Goal: Task Accomplishment & Management: Manage account settings

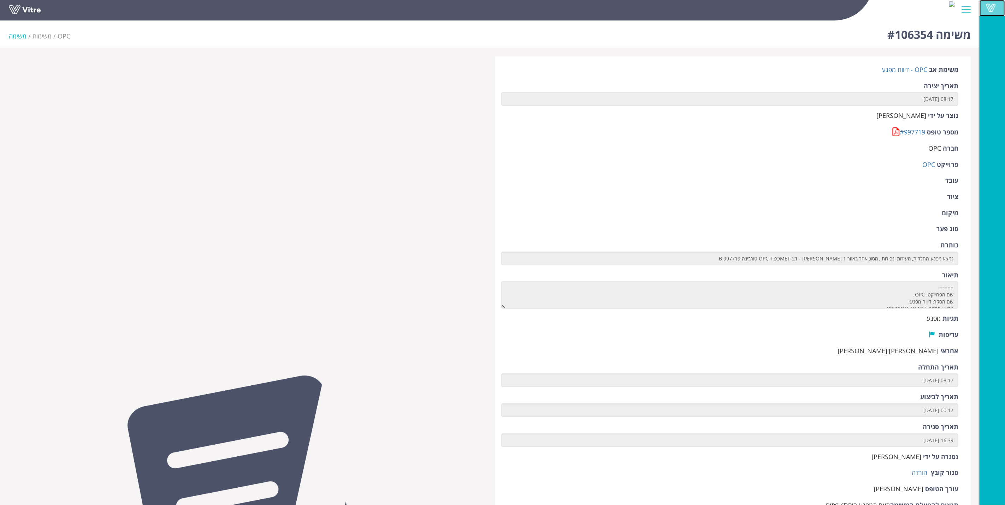
click at [988, 9] on span at bounding box center [991, 8] width 18 height 8
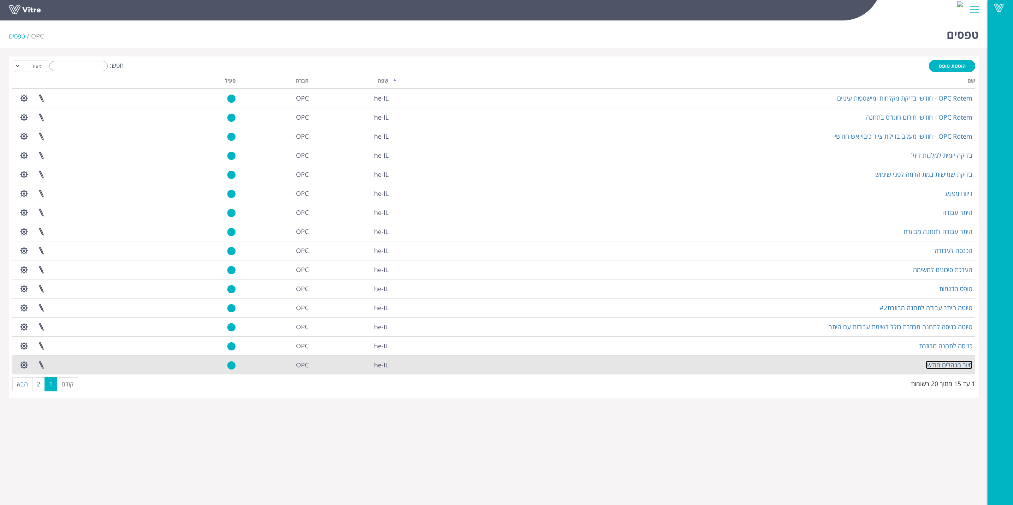
click at [956, 367] on link "סיור מנהלים חודשי" at bounding box center [949, 365] width 47 height 8
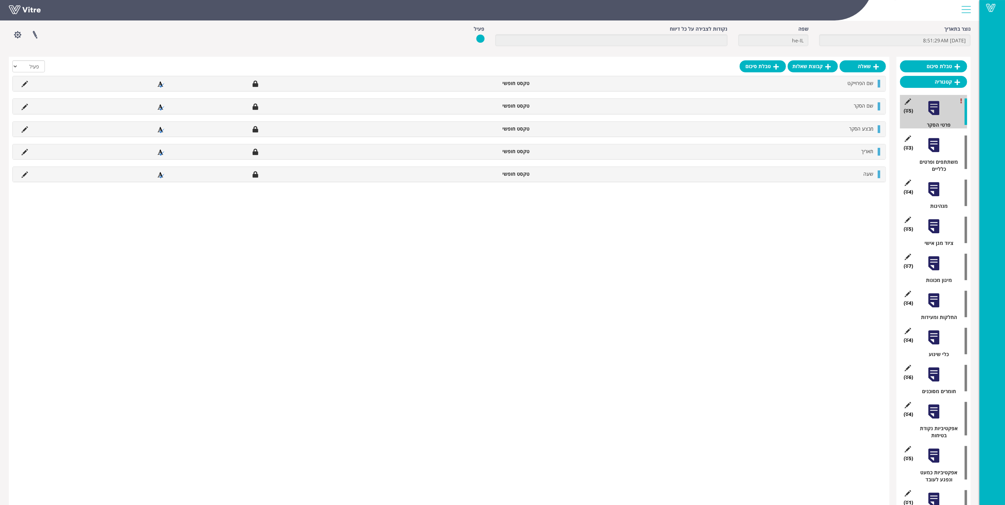
scroll to position [63, 0]
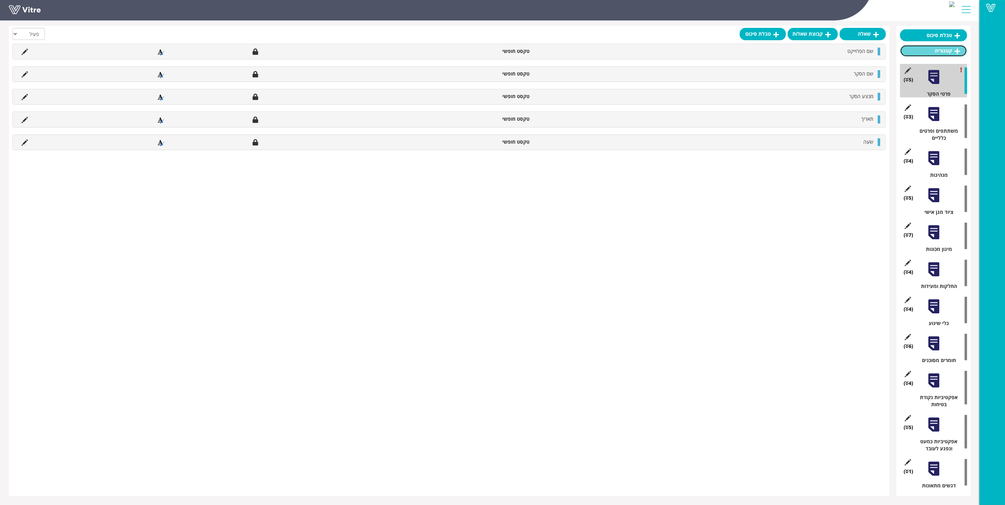
click at [953, 53] on link "קטגוריה" at bounding box center [933, 51] width 67 height 12
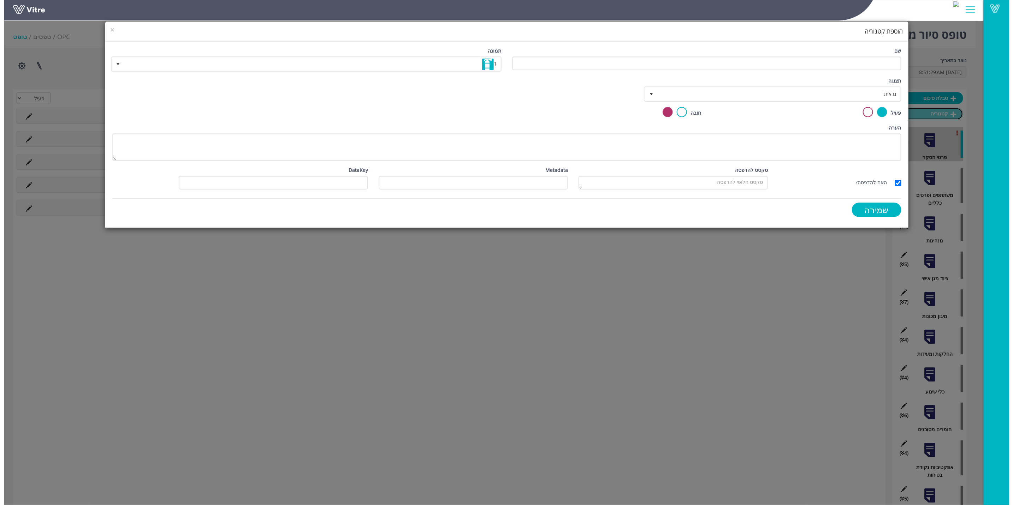
scroll to position [10, 0]
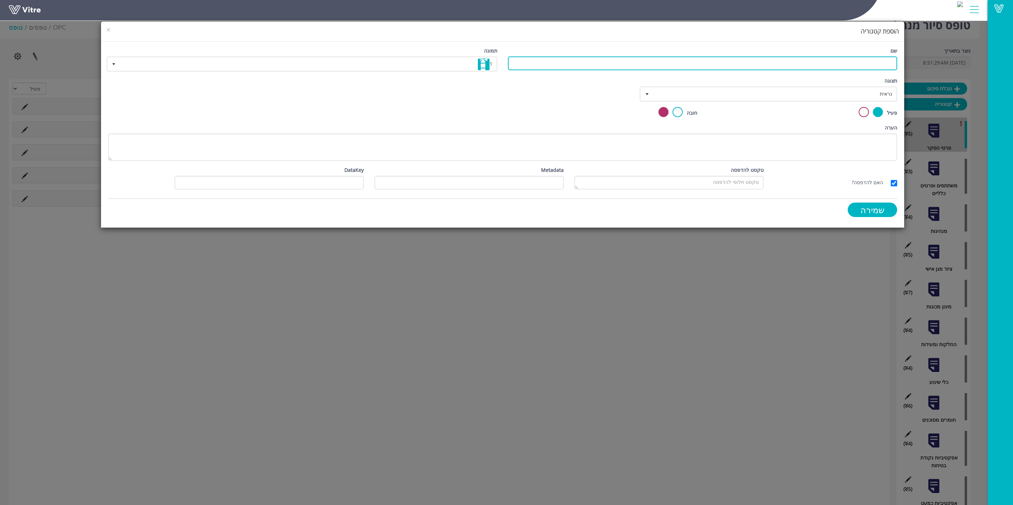
click at [853, 67] on input "שם" at bounding box center [702, 63] width 389 height 14
type input "סיכום סיור"
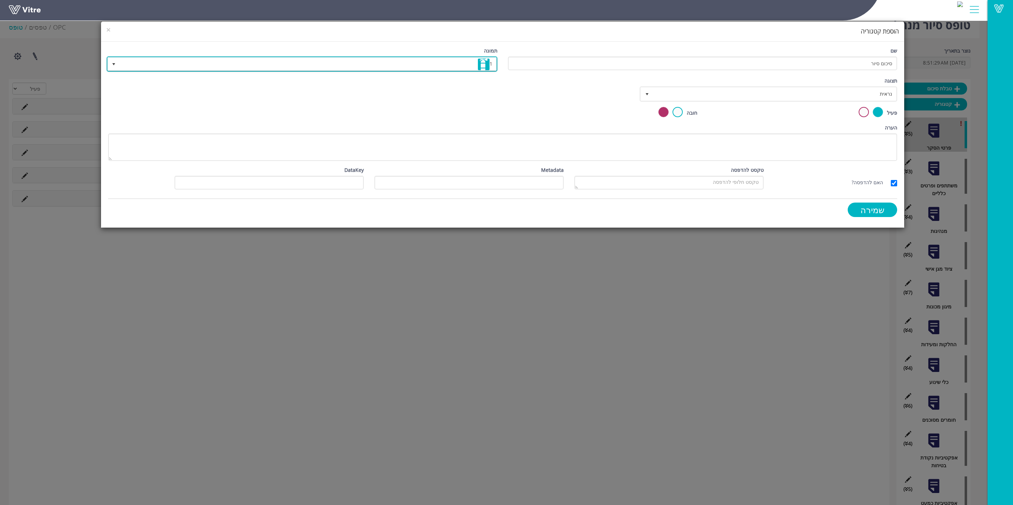
click at [486, 65] on img at bounding box center [484, 65] width 12 height 12
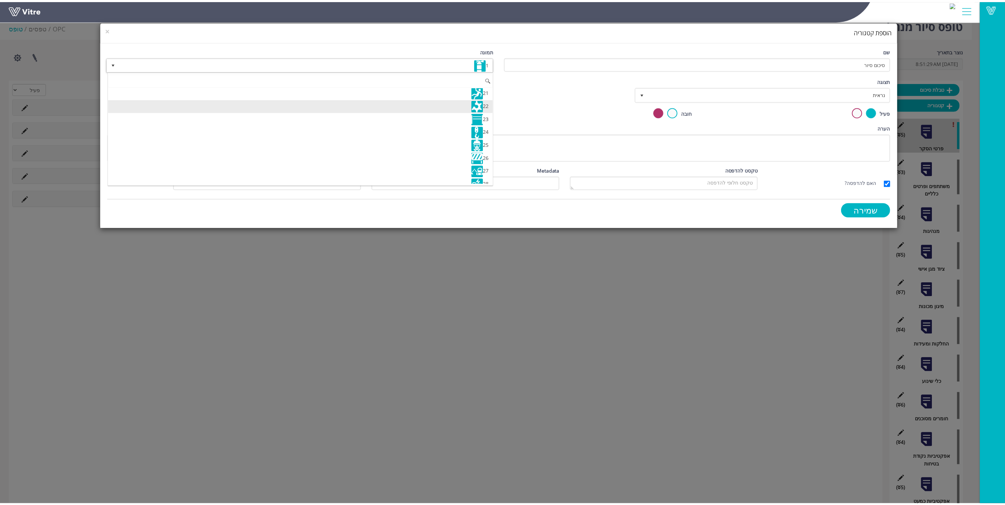
scroll to position [212, 0]
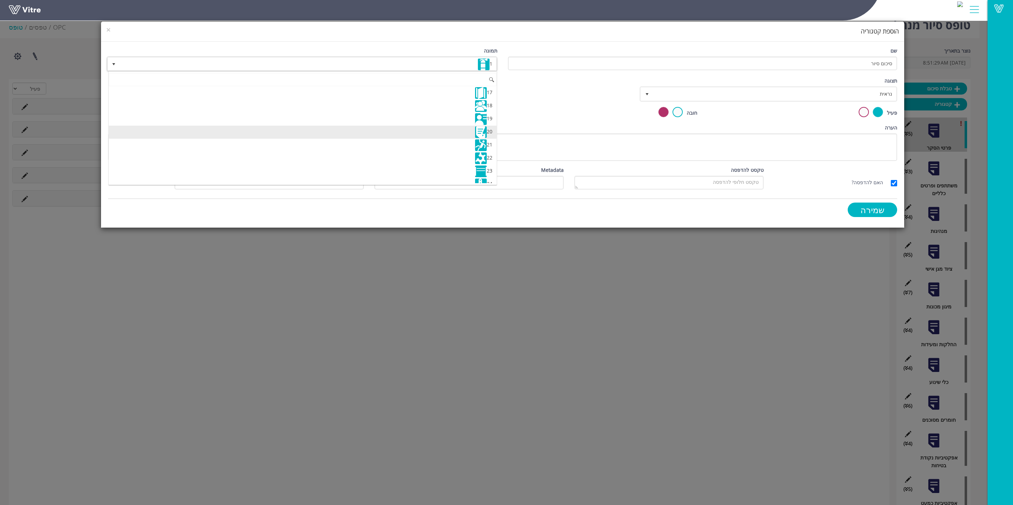
click at [479, 138] on img at bounding box center [481, 132] width 12 height 12
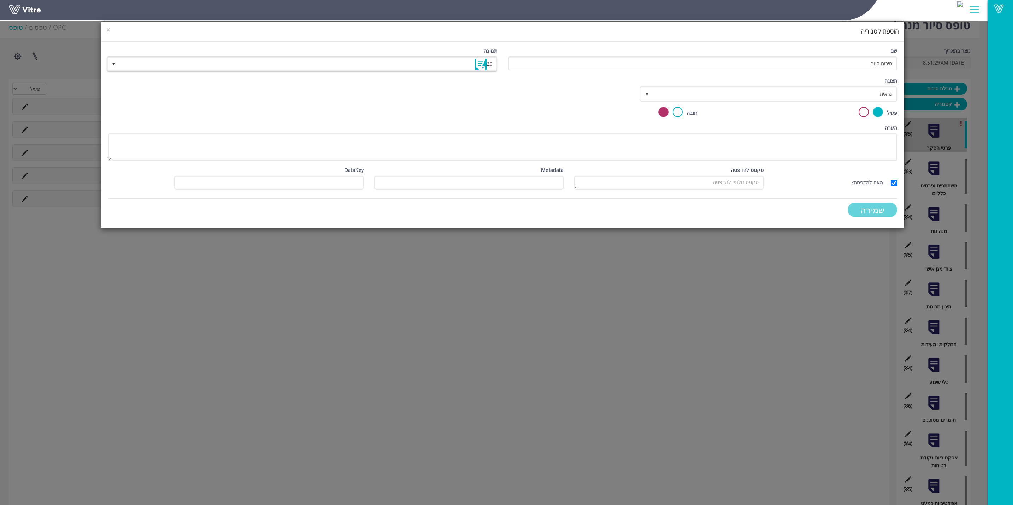
click at [874, 209] on input "שמירה" at bounding box center [871, 210] width 49 height 14
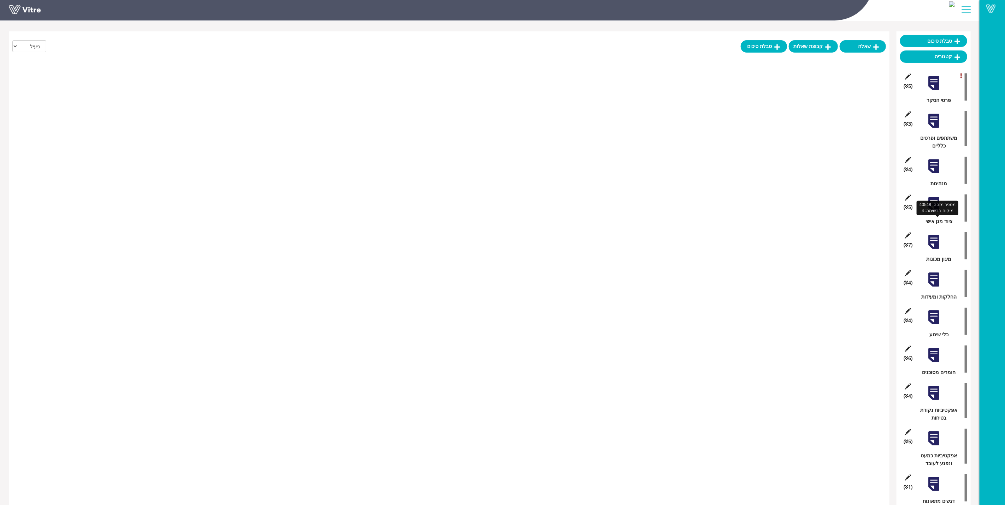
scroll to position [102, 0]
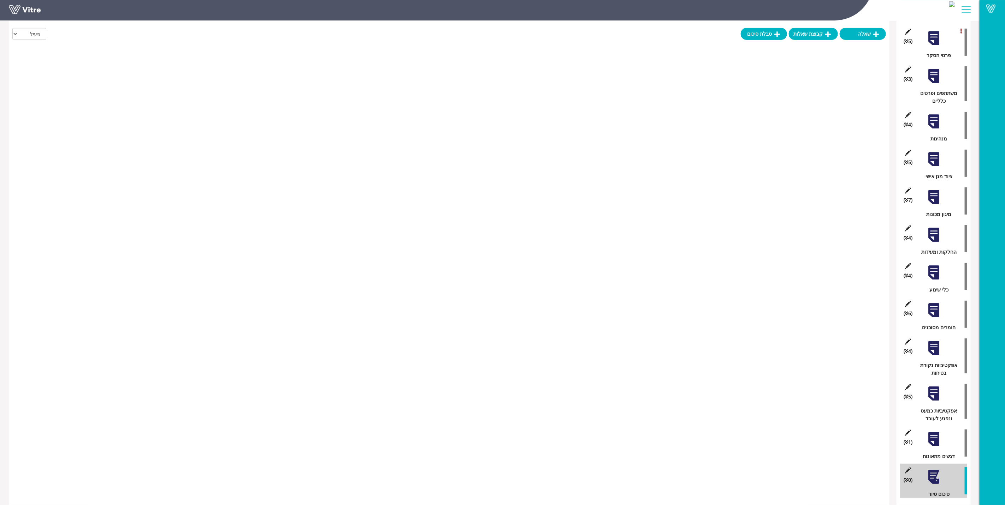
drag, startPoint x: 935, startPoint y: 479, endPoint x: 760, endPoint y: 381, distance: 200.6
click at [760, 381] on div "שאלה קבוצת שאלות טבלת סיכום הכל פעיל לא פעיל" at bounding box center [449, 246] width 880 height 519
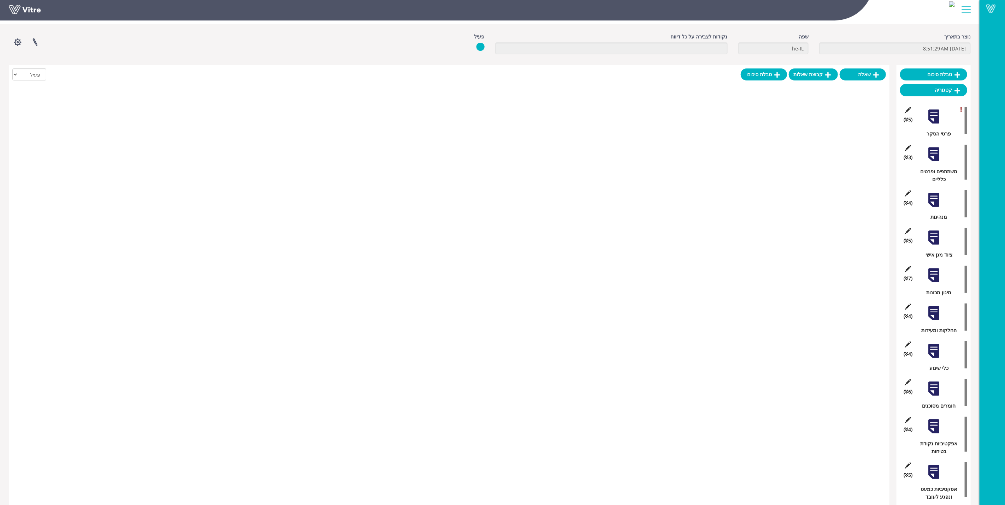
scroll to position [0, 0]
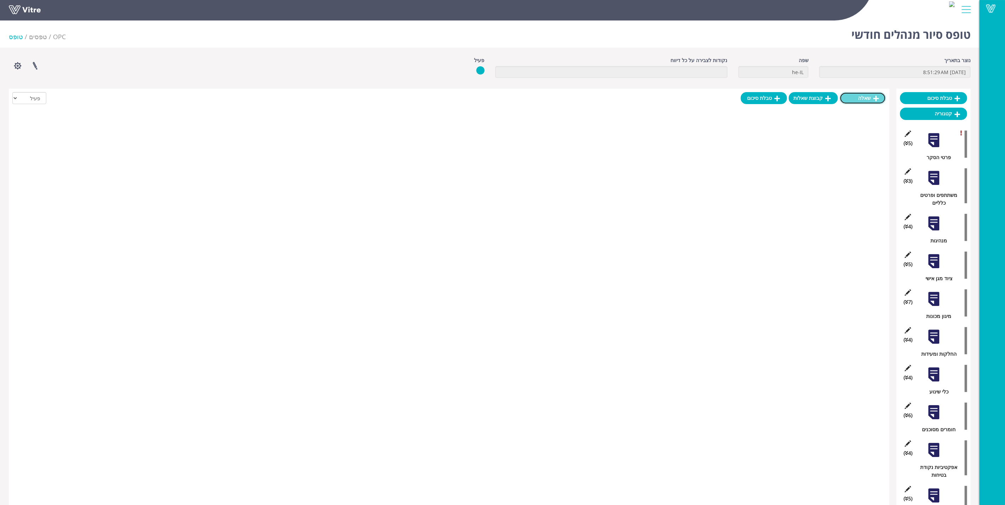
click at [872, 99] on link "שאלה" at bounding box center [862, 98] width 46 height 12
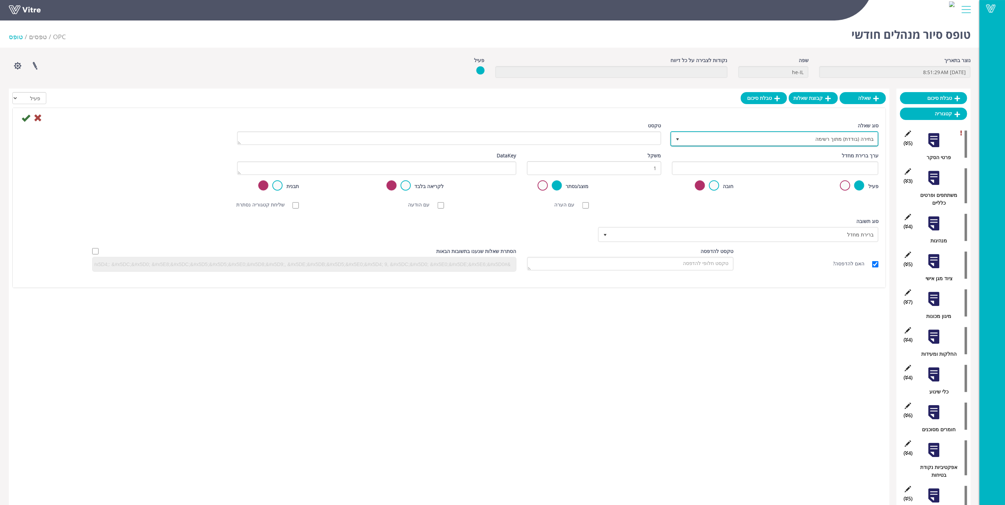
drag, startPoint x: 863, startPoint y: 141, endPoint x: 877, endPoint y: 127, distance: 20.0
click at [877, 127] on div "סוג שאלה בחירה (בודדת) מתוך רשימה 3" at bounding box center [775, 134] width 207 height 25
drag, startPoint x: 877, startPoint y: 127, endPoint x: 847, endPoint y: 140, distance: 33.1
click at [847, 140] on span "בחירה (בודדת) מתוך רשימה" at bounding box center [781, 138] width 194 height 13
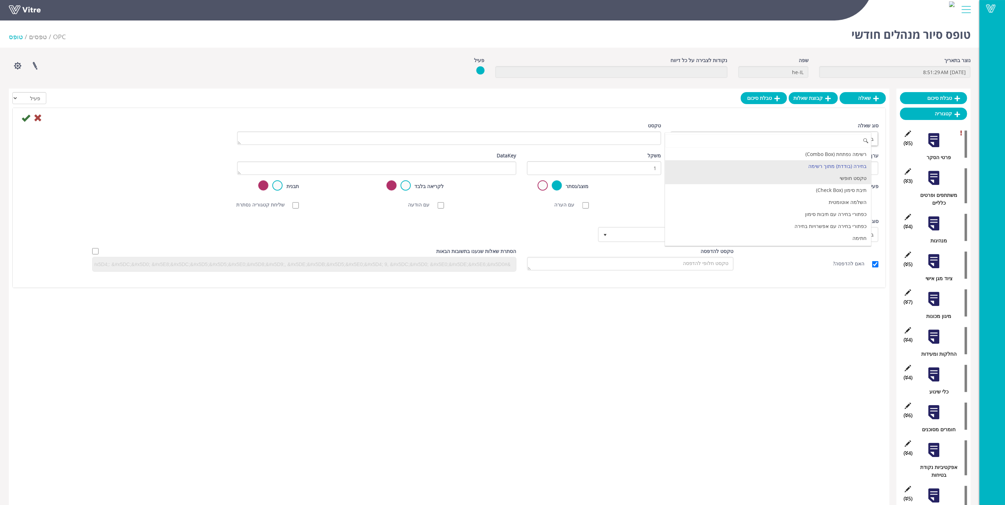
click at [854, 179] on li "טקסט חופשי" at bounding box center [768, 178] width 206 height 12
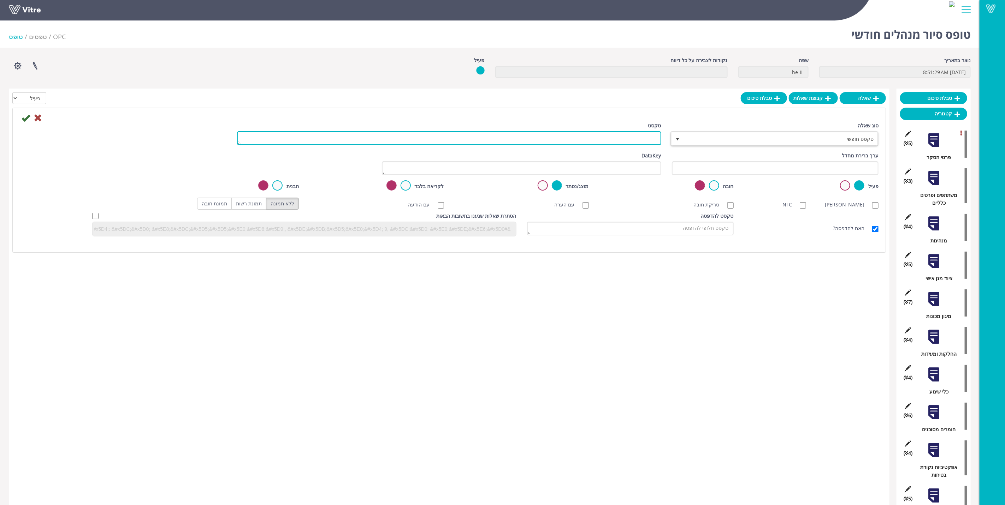
click at [643, 140] on textarea "טקסט" at bounding box center [449, 138] width 424 height 14
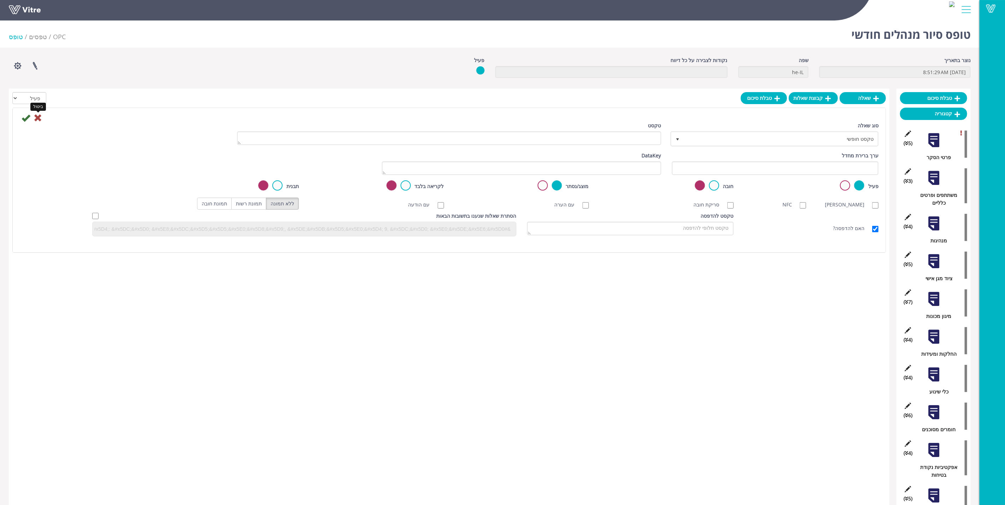
drag, startPoint x: 40, startPoint y: 120, endPoint x: 36, endPoint y: 121, distance: 4.0
click at [40, 119] on icon at bounding box center [38, 118] width 8 height 8
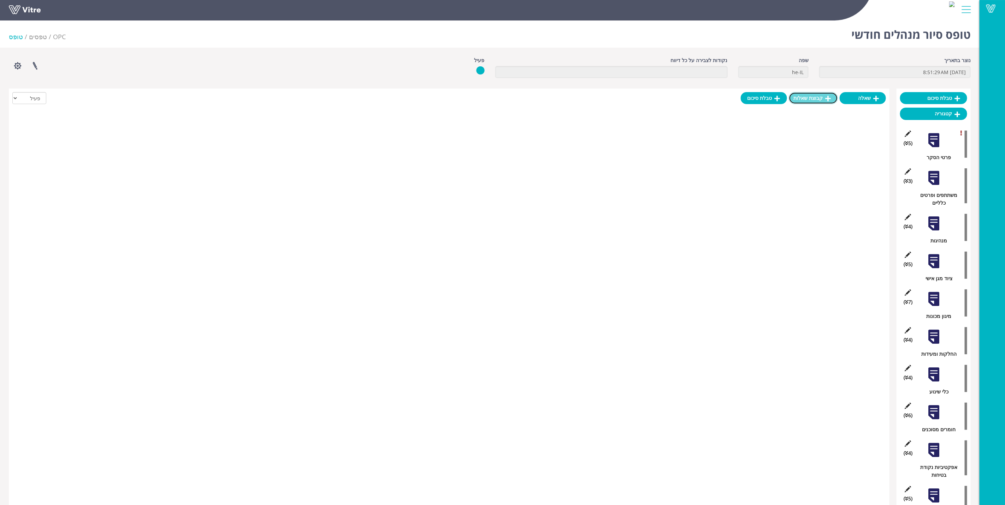
click at [808, 97] on link "קבוצת שאלות" at bounding box center [813, 98] width 49 height 12
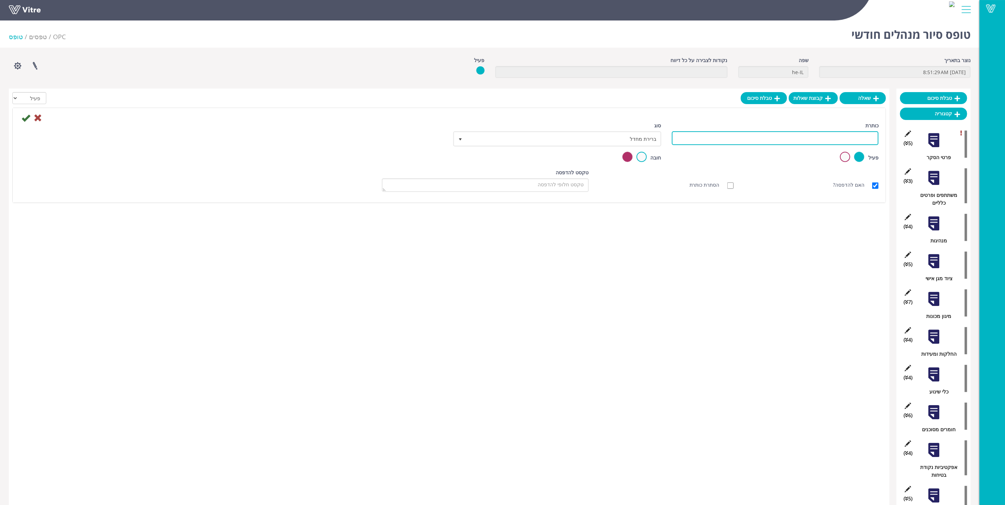
click at [850, 137] on input "כותרת" at bounding box center [775, 138] width 207 height 14
type input "מ"
type input "פעולות לביצוע"
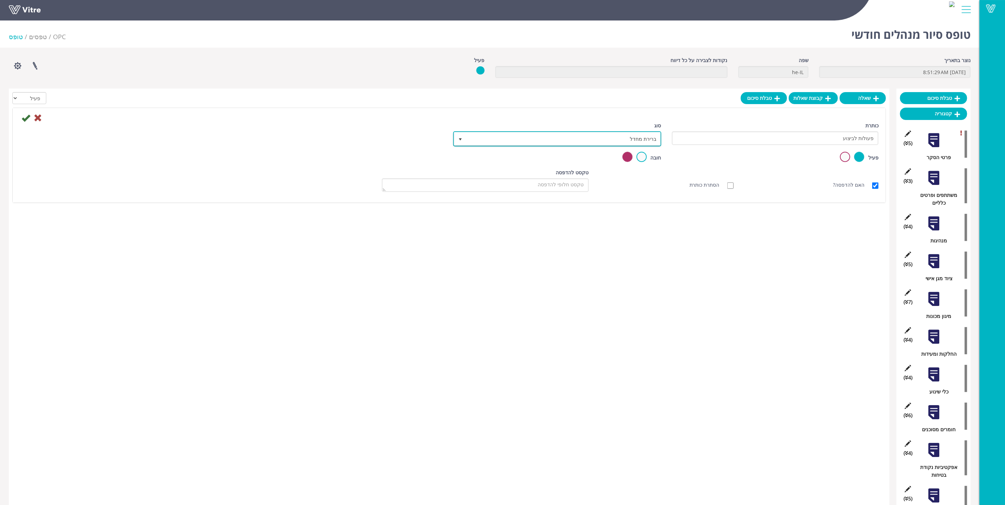
click at [644, 137] on span "ברירת מחדל" at bounding box center [563, 138] width 194 height 13
click at [643, 176] on li "תת פעולה" at bounding box center [551, 173] width 206 height 12
click at [767, 184] on div "האם להדפסה?" at bounding box center [811, 185] width 134 height 8
click at [640, 139] on span "תת פעולה" at bounding box center [563, 138] width 194 height 13
click at [639, 149] on li "ברירת מחדל" at bounding box center [551, 149] width 206 height 12
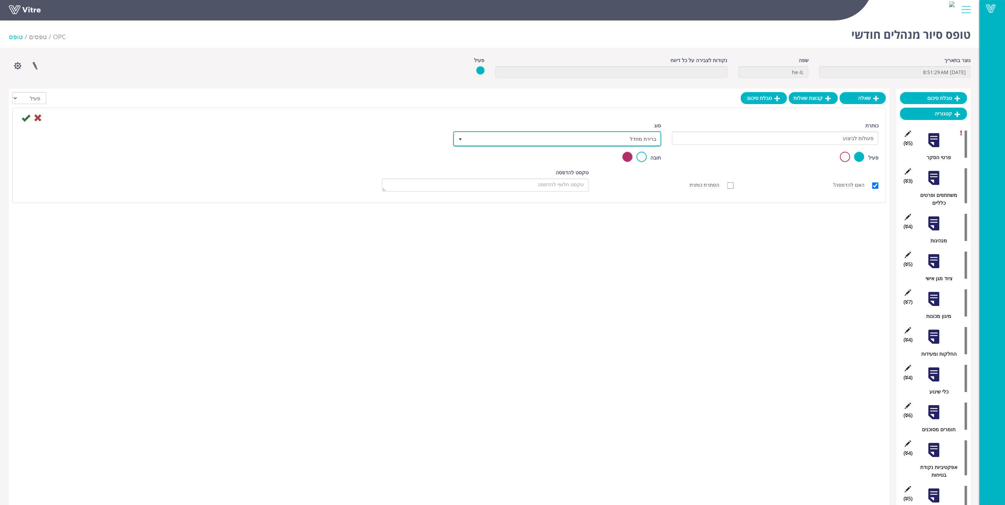
click at [639, 139] on span "ברירת מחדל" at bounding box center [563, 138] width 194 height 13
click at [635, 178] on li "תת פעולה" at bounding box center [551, 173] width 206 height 12
click at [25, 118] on icon at bounding box center [26, 118] width 8 height 8
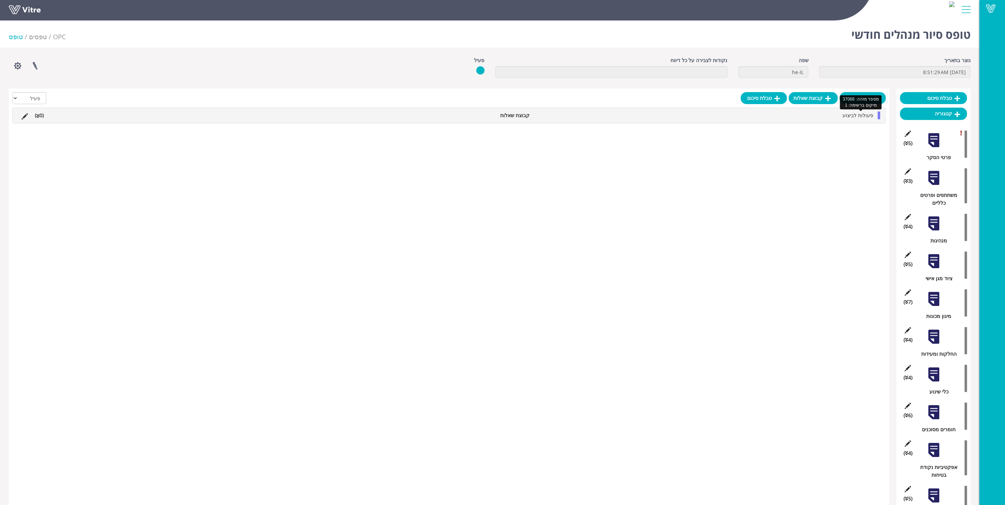
click at [858, 115] on span "פעולות לביצוע" at bounding box center [857, 115] width 31 height 7
click at [868, 133] on icon at bounding box center [867, 133] width 6 height 6
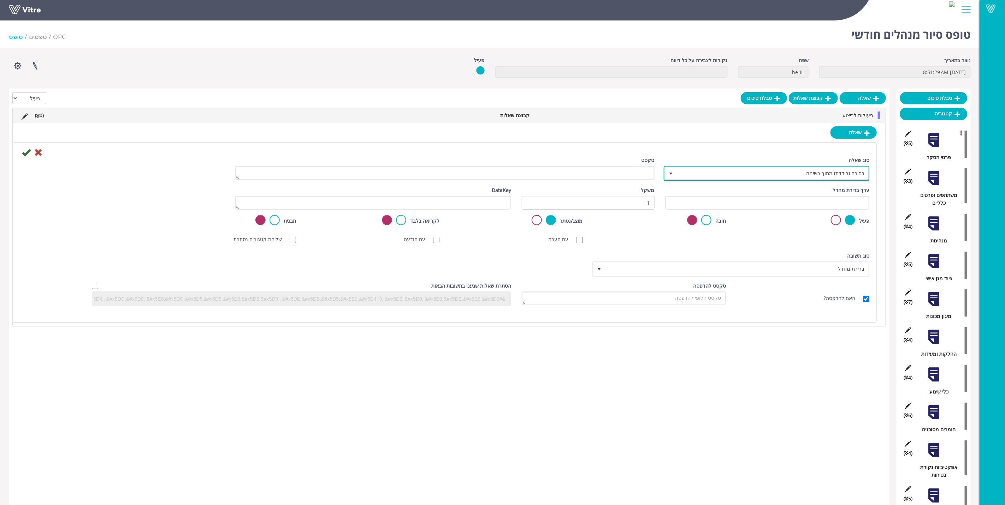
click at [849, 178] on span "בחירה (בודדת) מתוך רשימה" at bounding box center [773, 173] width 192 height 13
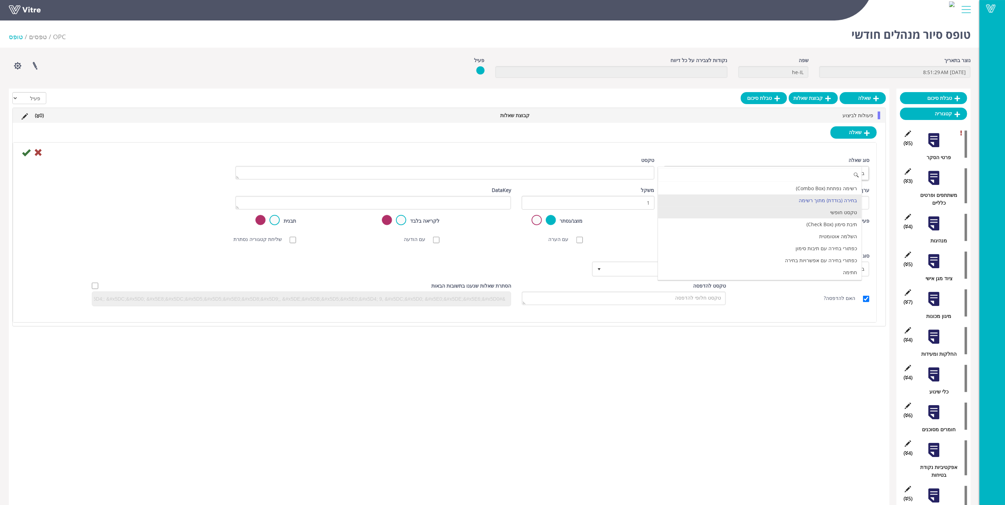
click at [847, 213] on li "טקסט חופשי" at bounding box center [759, 213] width 203 height 12
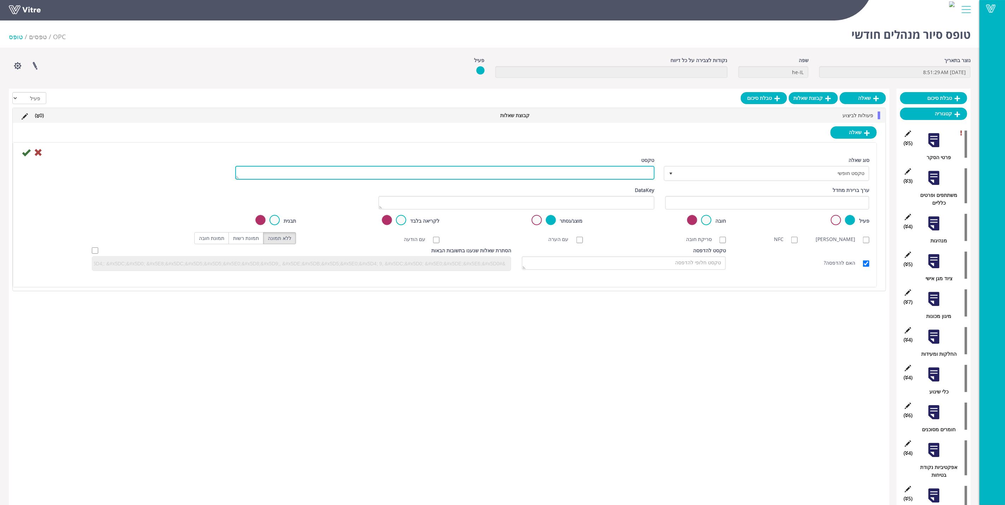
click at [647, 173] on textarea "טקסט" at bounding box center [444, 173] width 419 height 14
type textarea "תיאור הפעולה לביצוע:"
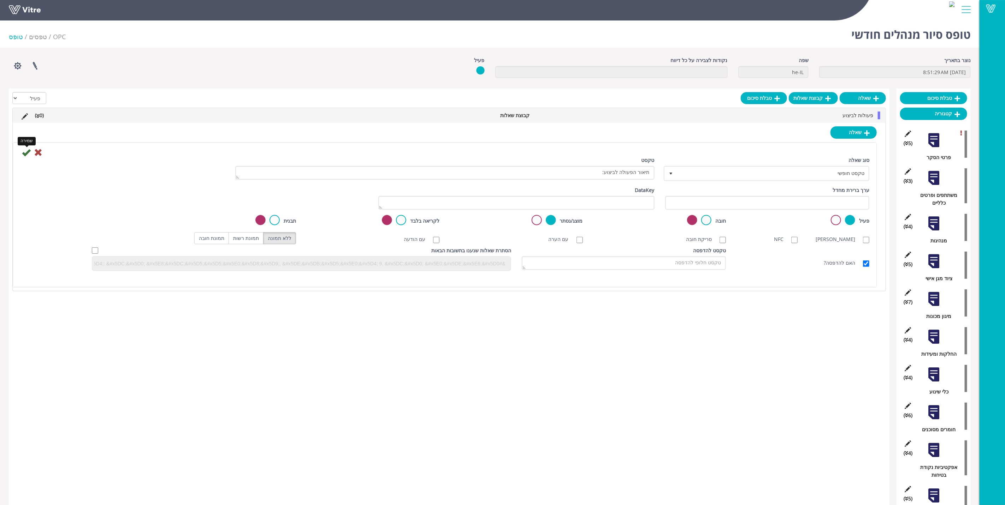
click at [26, 153] on icon at bounding box center [26, 152] width 8 height 8
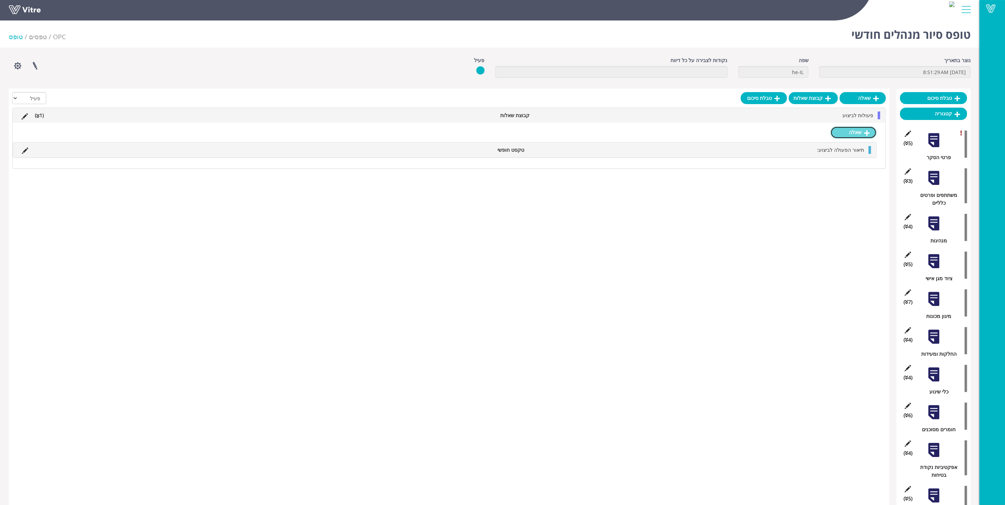
click at [868, 132] on icon at bounding box center [867, 133] width 6 height 6
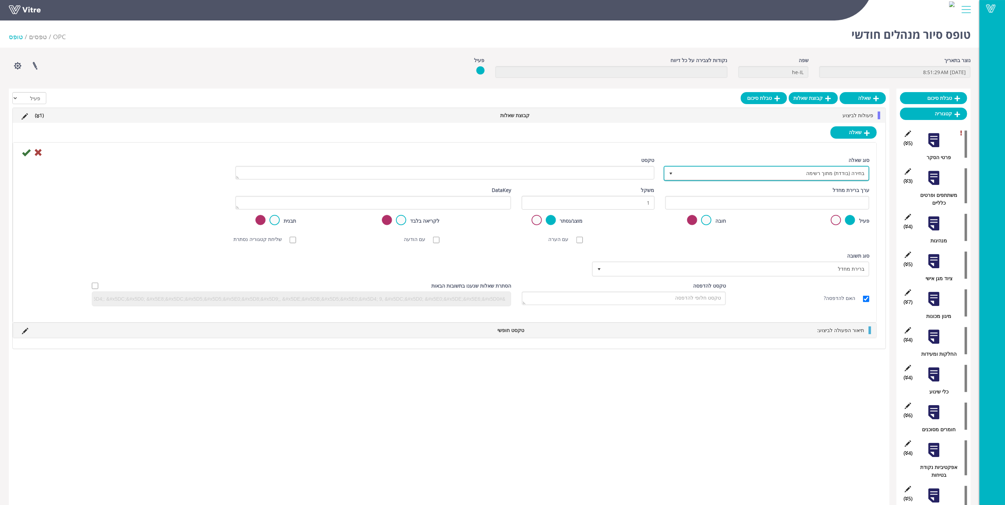
click at [843, 178] on span "בחירה (בודדת) מתוך רשימה" at bounding box center [773, 173] width 192 height 13
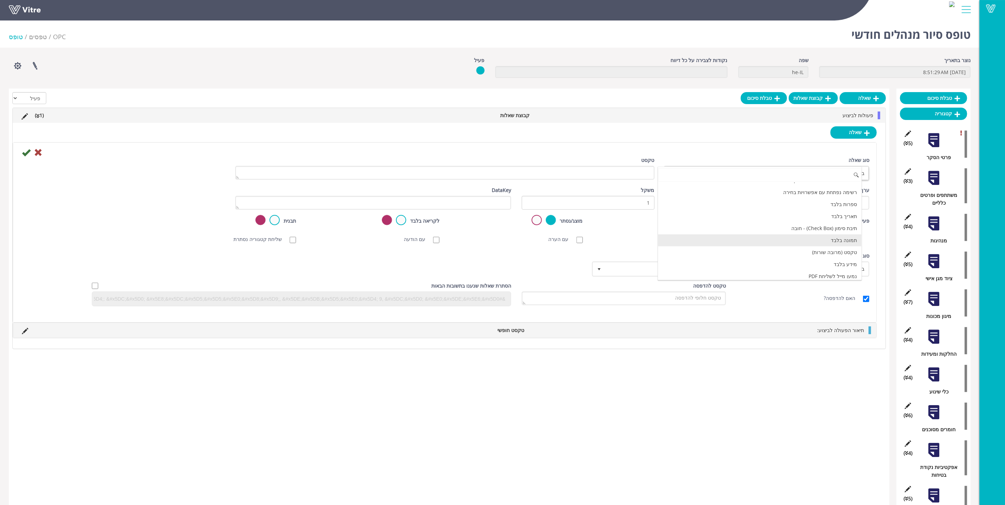
scroll to position [106, 0]
click at [841, 244] on li "תמונה בלבד" at bounding box center [759, 239] width 203 height 12
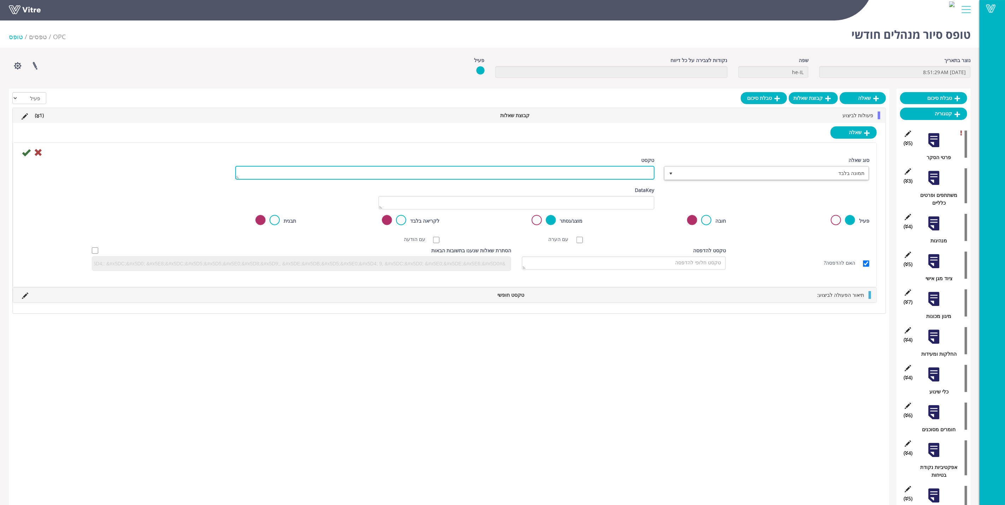
click at [618, 176] on textarea "טקסט" at bounding box center [444, 173] width 419 height 14
type textarea "יש לצרף תמונה"
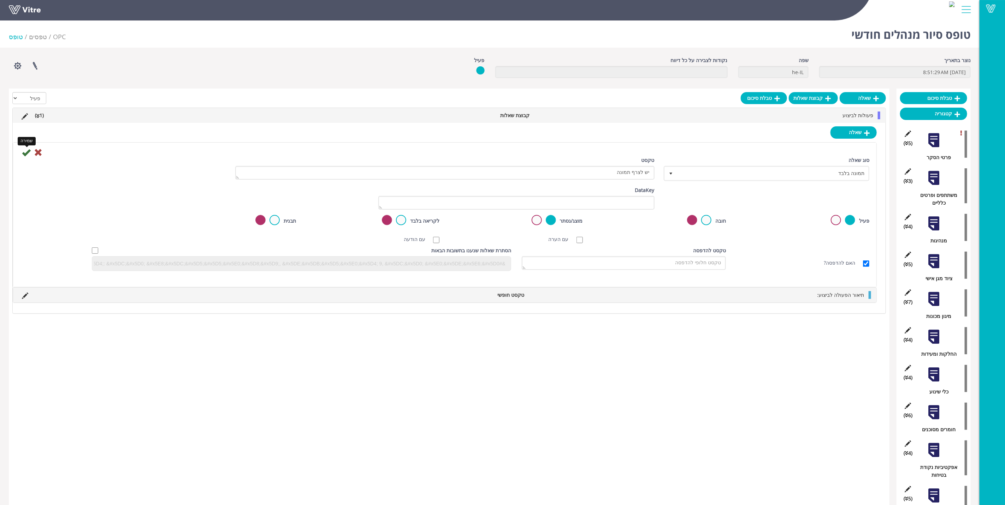
click at [25, 152] on icon at bounding box center [26, 152] width 8 height 8
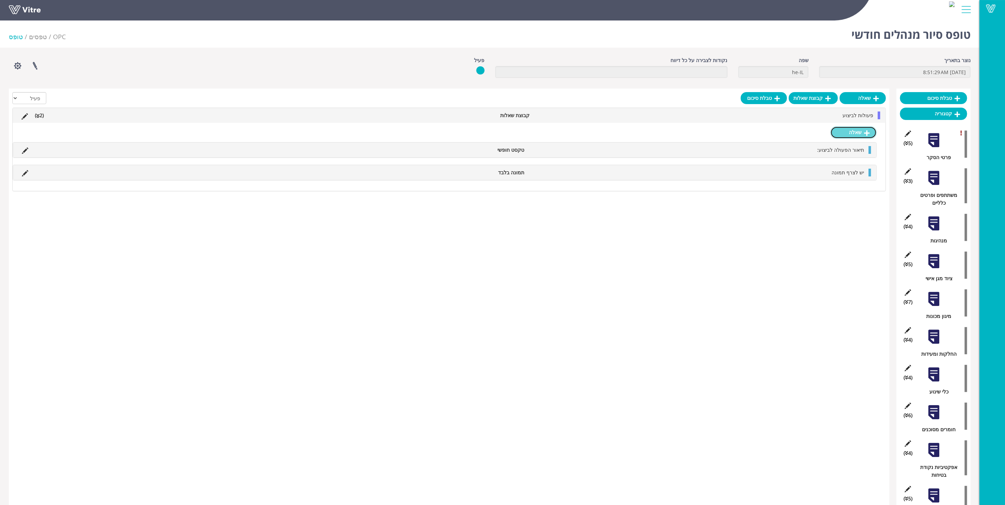
click at [861, 131] on link "שאלה" at bounding box center [853, 132] width 46 height 12
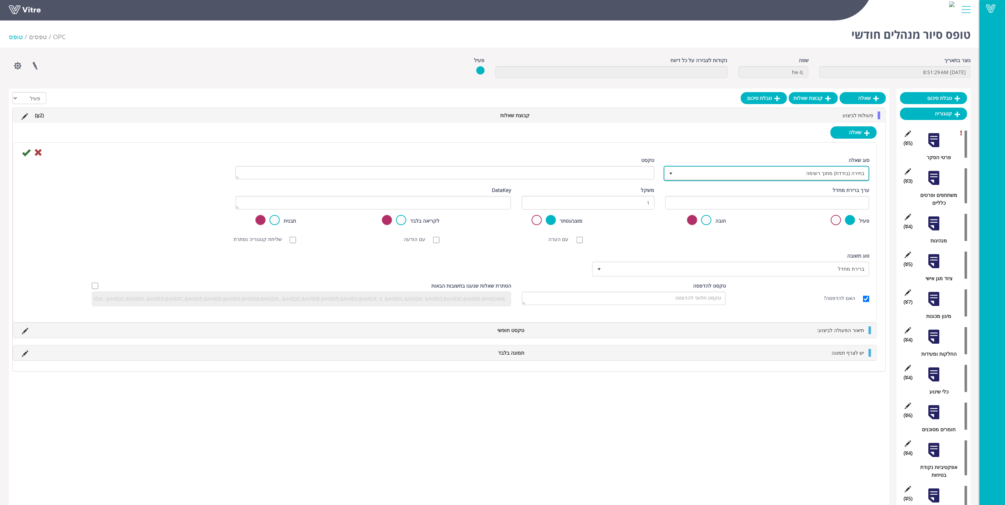
click at [838, 174] on span "בחירה (בודדת) מתוך רשימה" at bounding box center [773, 173] width 192 height 13
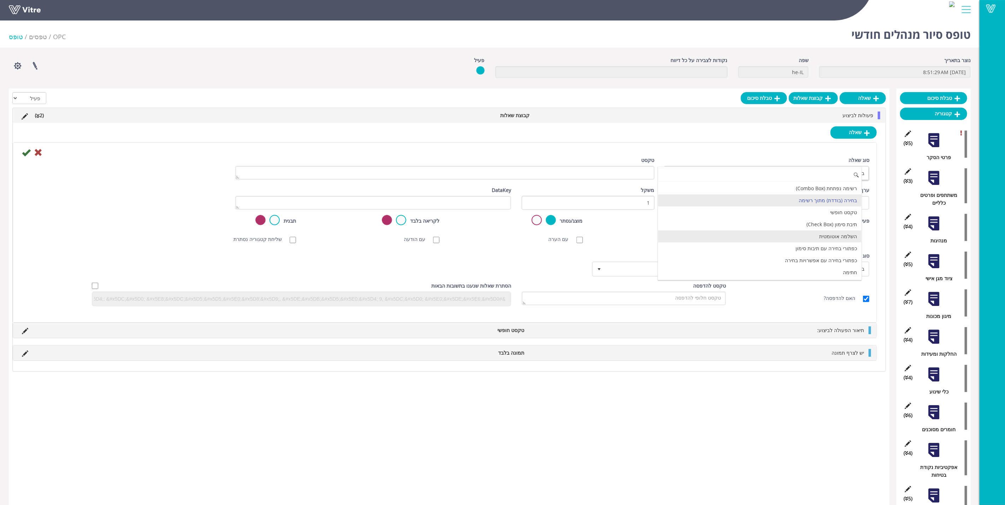
click at [846, 243] on li "השלמה אוטומטית" at bounding box center [759, 237] width 203 height 12
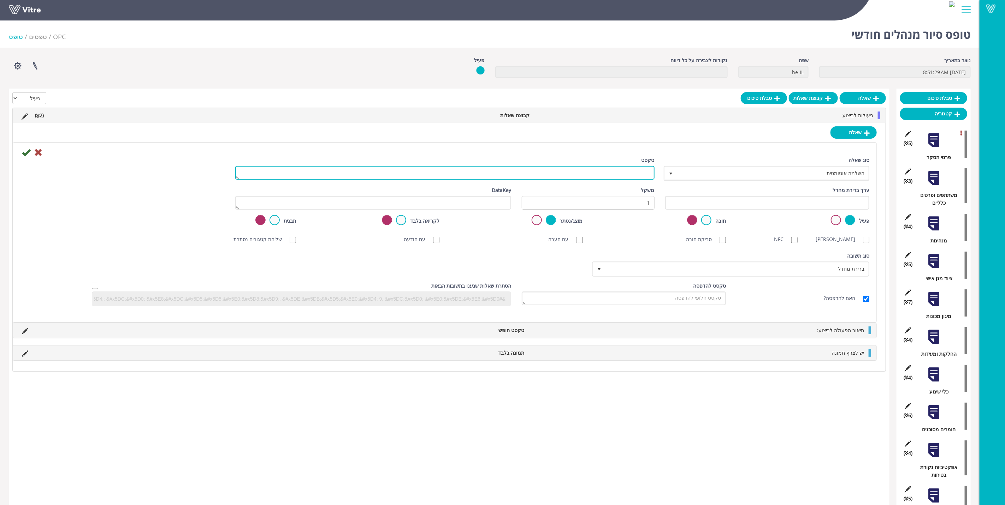
click at [619, 178] on textarea "טקסט" at bounding box center [444, 173] width 419 height 14
type textarea "אחראי לביצוע"
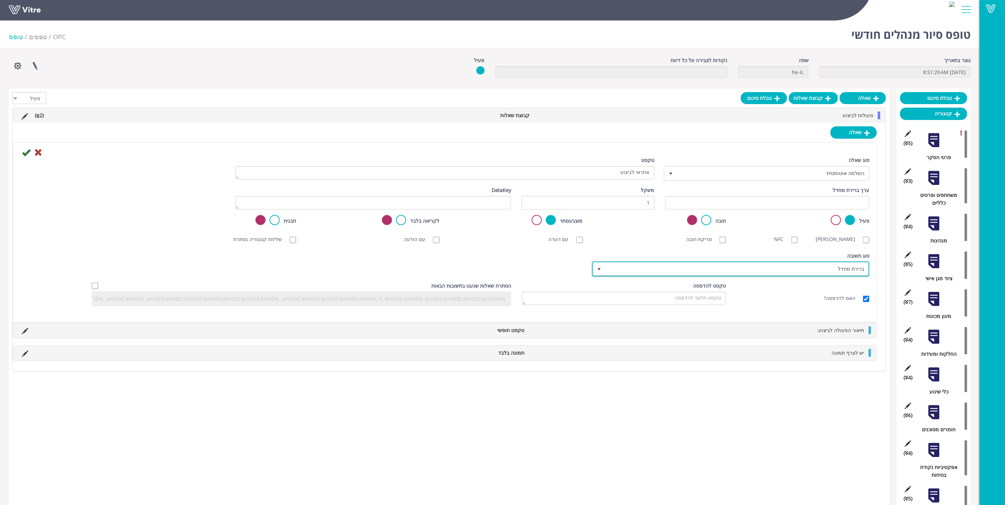
click at [843, 268] on span "ברירת מחדל" at bounding box center [736, 269] width 263 height 13
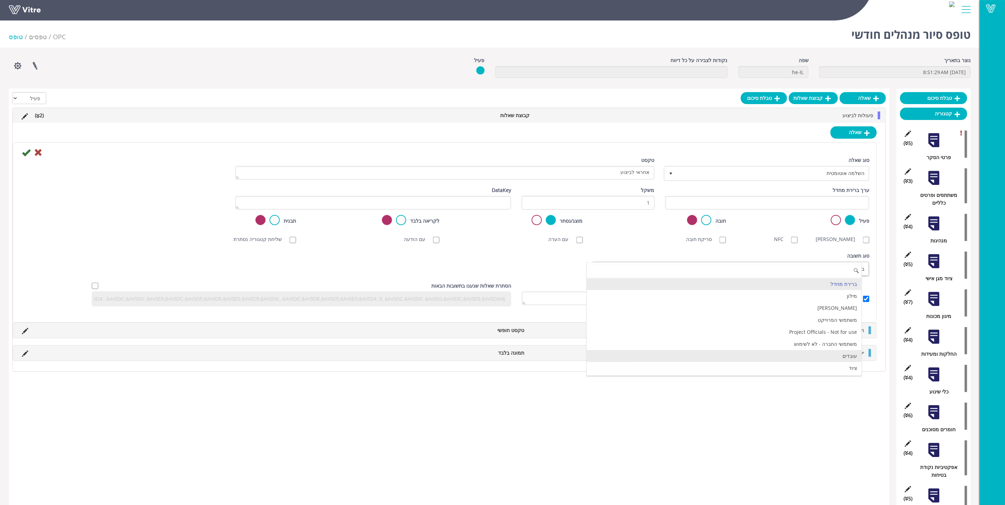
click at [841, 362] on li "עובדים" at bounding box center [724, 356] width 275 height 12
checkbox input "true"
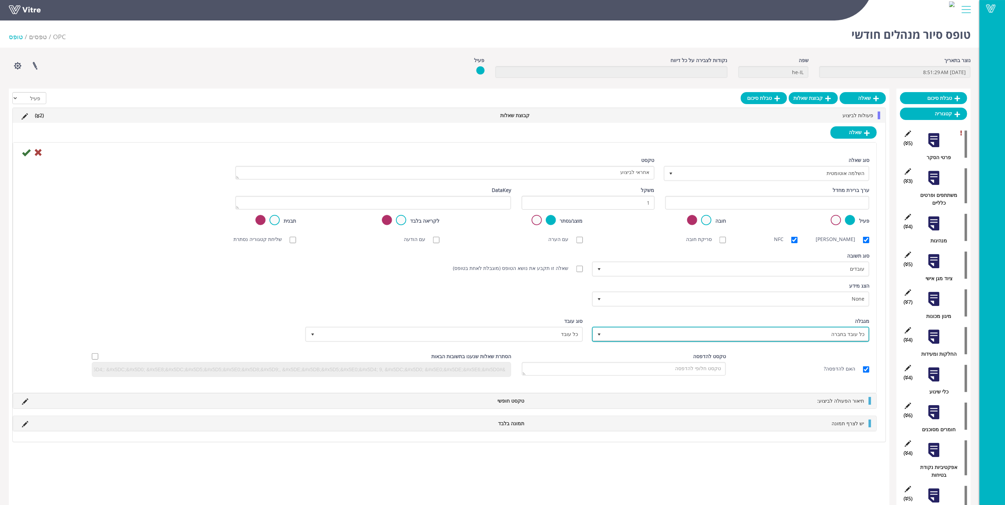
click at [834, 338] on span "כל עובד בחברה" at bounding box center [736, 334] width 263 height 13
click at [828, 338] on li "כל עובד בחברה" at bounding box center [724, 335] width 275 height 12
click at [809, 321] on div "מגבלה כל עובד בחברה 0" at bounding box center [731, 329] width 276 height 25
click at [26, 154] on icon at bounding box center [26, 152] width 8 height 8
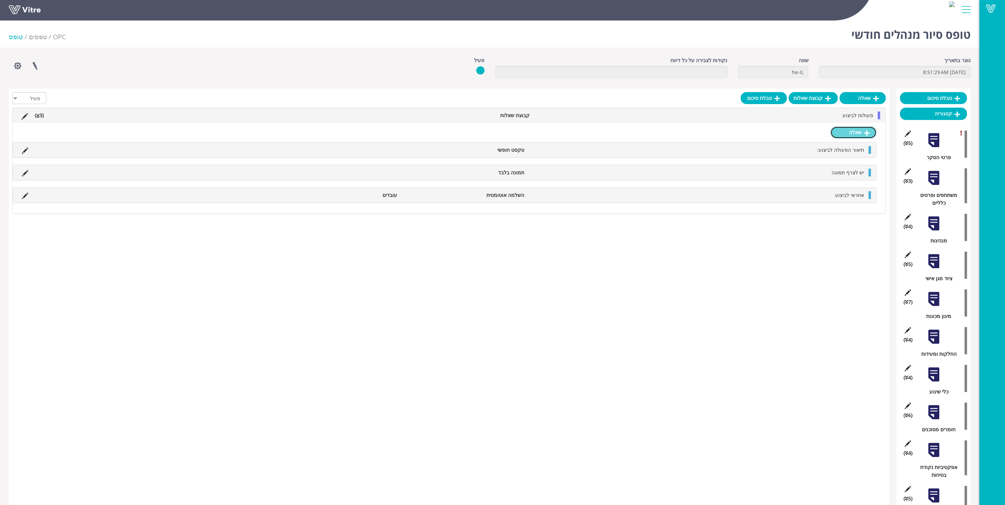
click at [854, 134] on link "שאלה" at bounding box center [853, 132] width 46 height 12
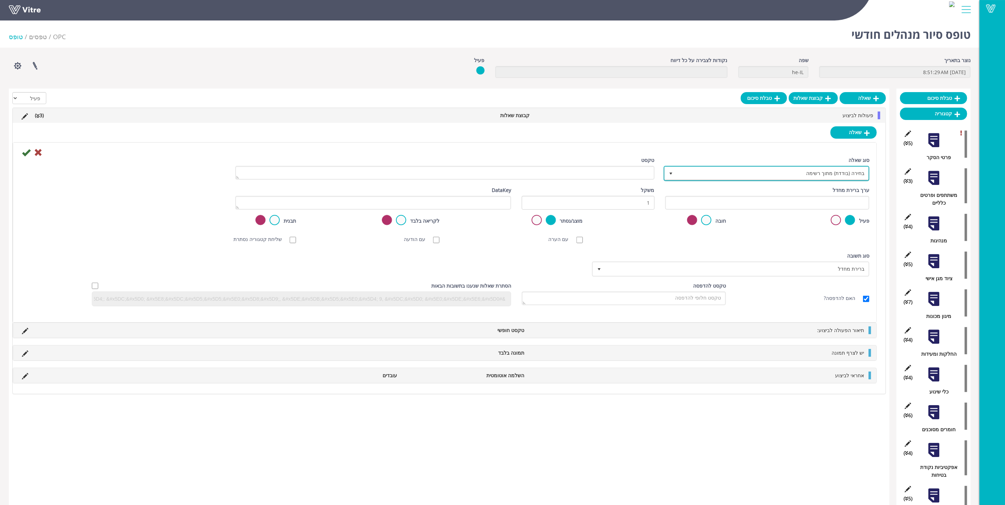
click at [837, 173] on span "בחירה (בודדת) מתוך רשימה" at bounding box center [773, 173] width 192 height 13
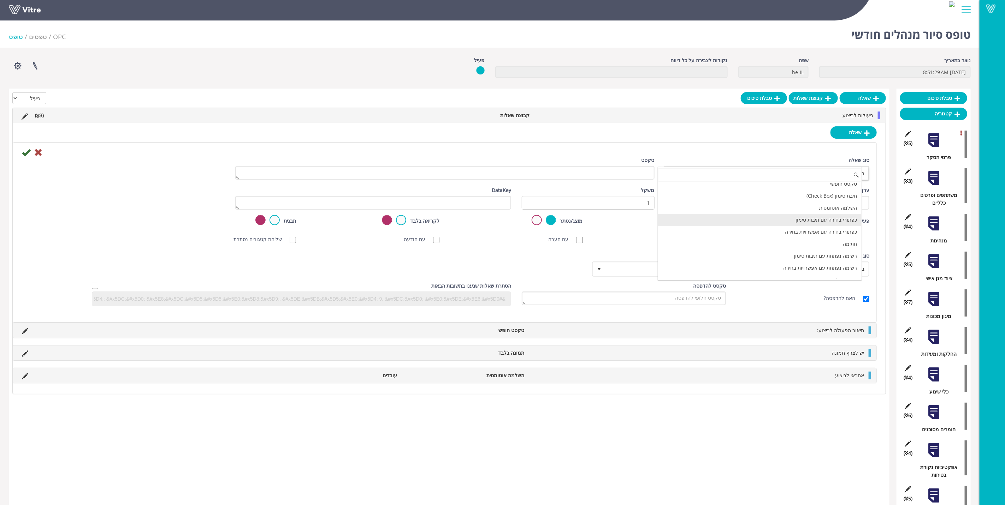
scroll to position [53, 0]
click at [857, 274] on li "תאריך בלבד" at bounding box center [759, 268] width 203 height 12
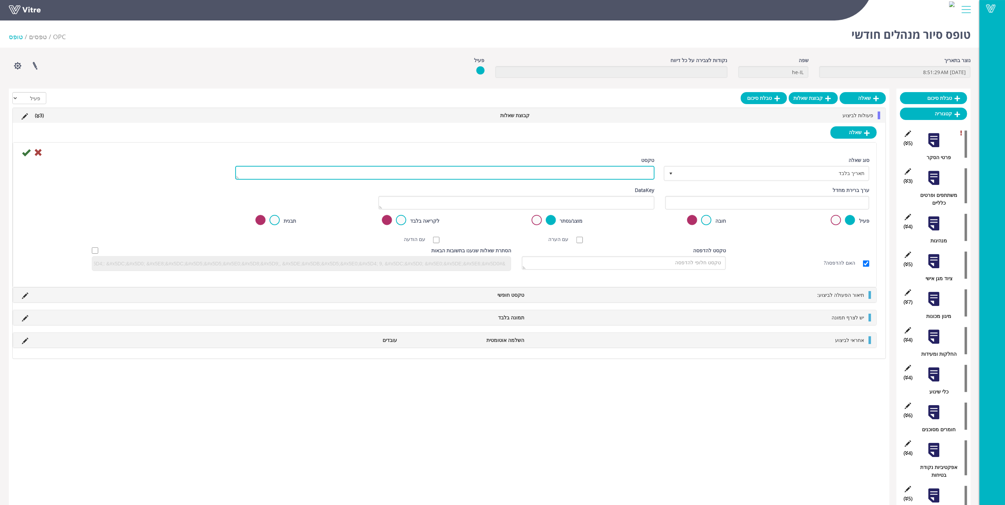
drag, startPoint x: 630, startPoint y: 176, endPoint x: 631, endPoint y: 169, distance: 6.6
click at [629, 175] on textarea "טקסט" at bounding box center [444, 173] width 419 height 14
type textarea "תאריך יעד לביצוע"
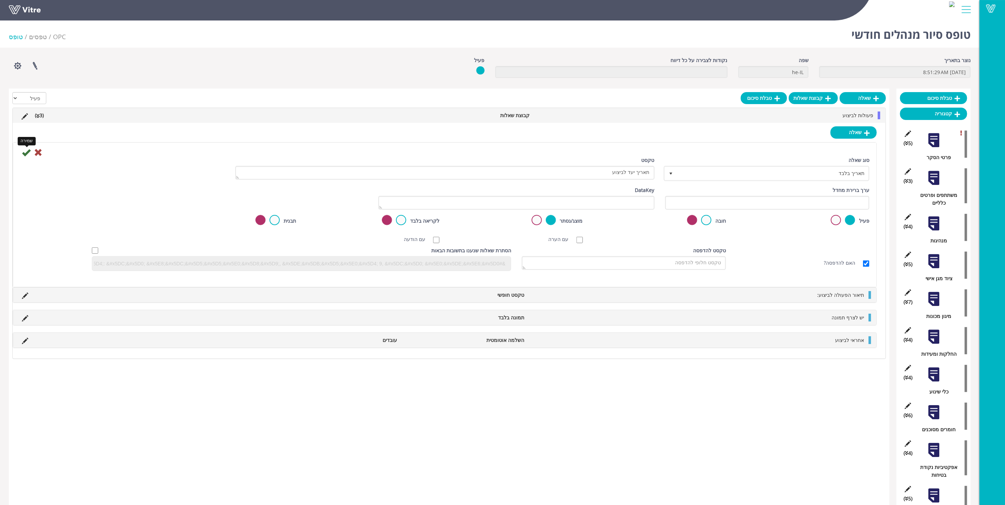
click at [24, 154] on icon at bounding box center [26, 152] width 8 height 8
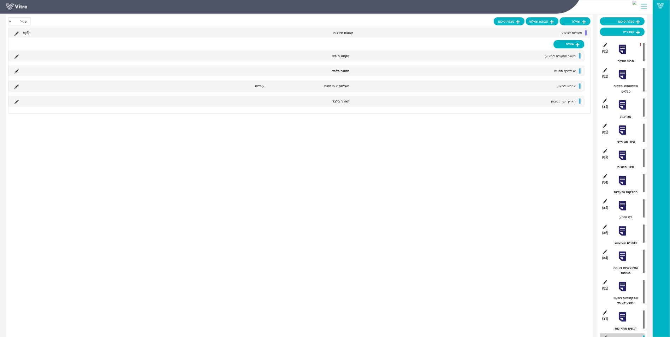
scroll to position [0, 0]
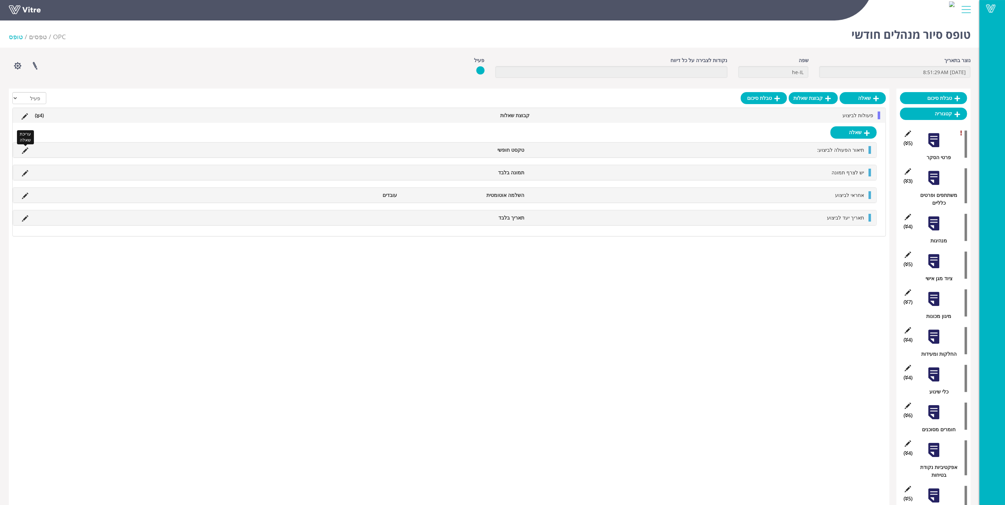
click at [25, 151] on icon at bounding box center [25, 151] width 6 height 6
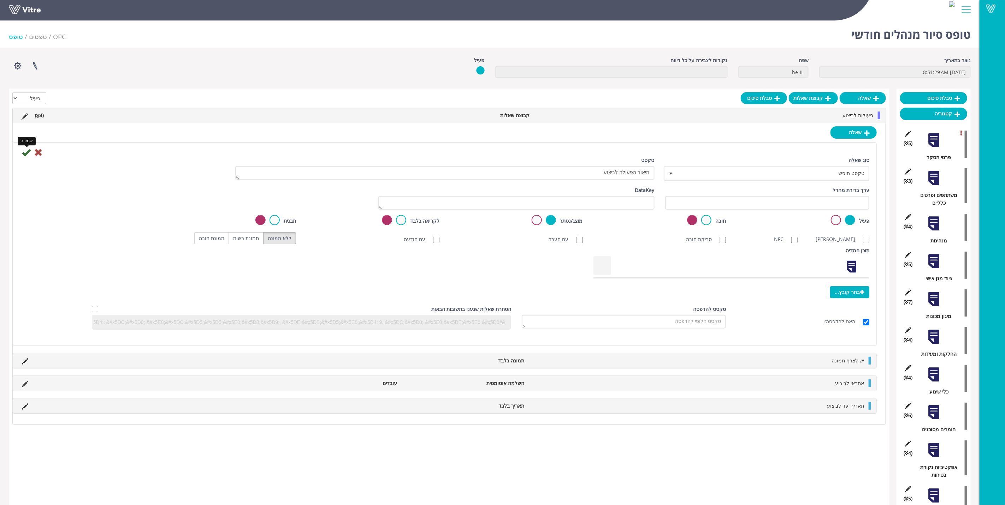
click at [25, 155] on icon at bounding box center [26, 152] width 8 height 8
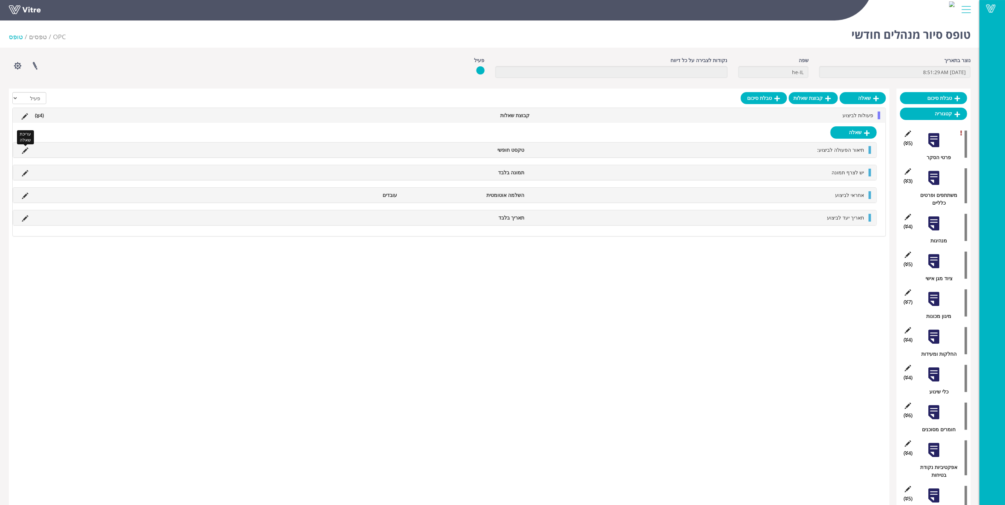
click at [24, 150] on icon at bounding box center [25, 151] width 6 height 6
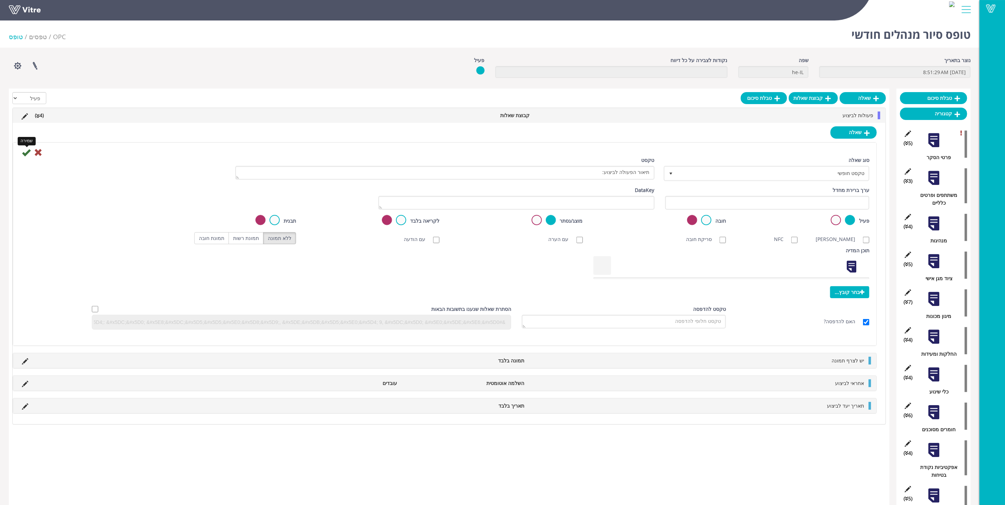
click at [24, 155] on icon at bounding box center [26, 152] width 8 height 8
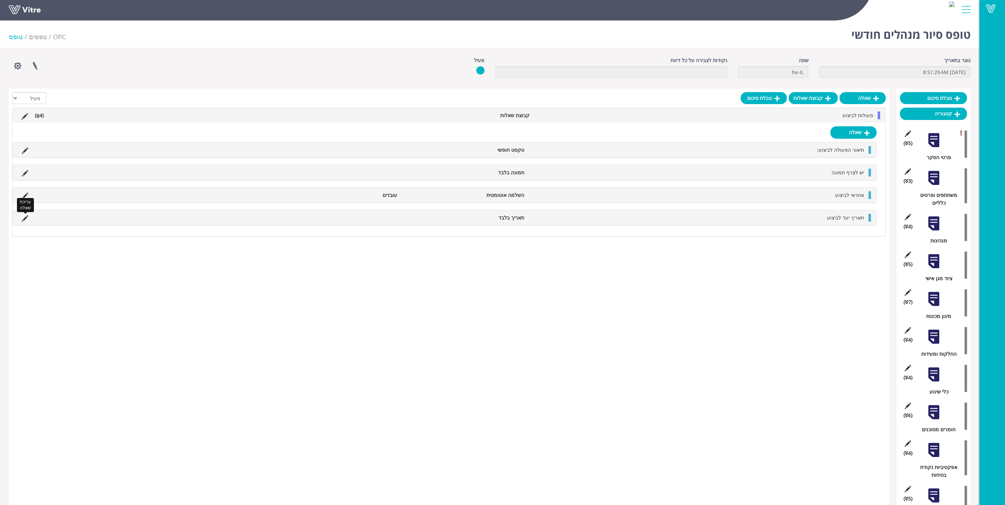
click at [25, 220] on icon at bounding box center [25, 218] width 6 height 6
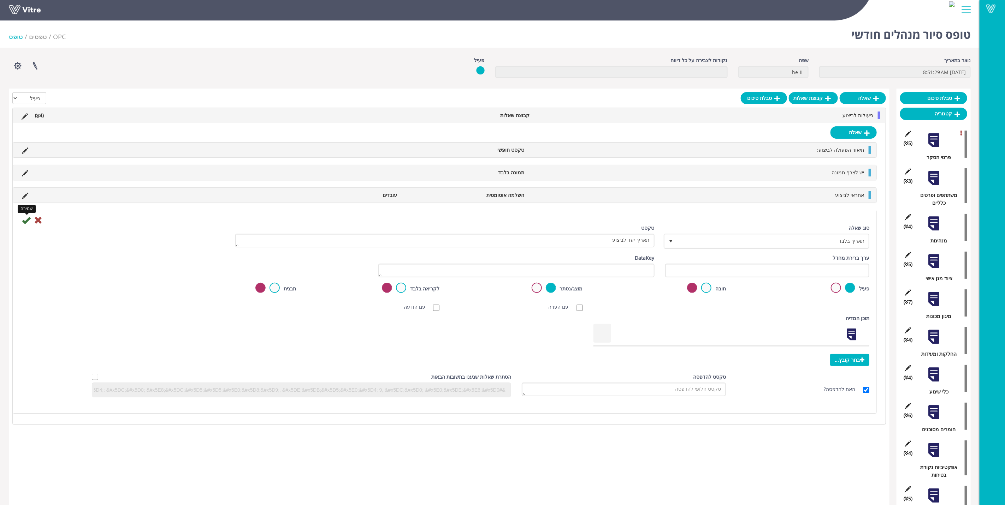
click at [24, 223] on icon at bounding box center [26, 220] width 8 height 8
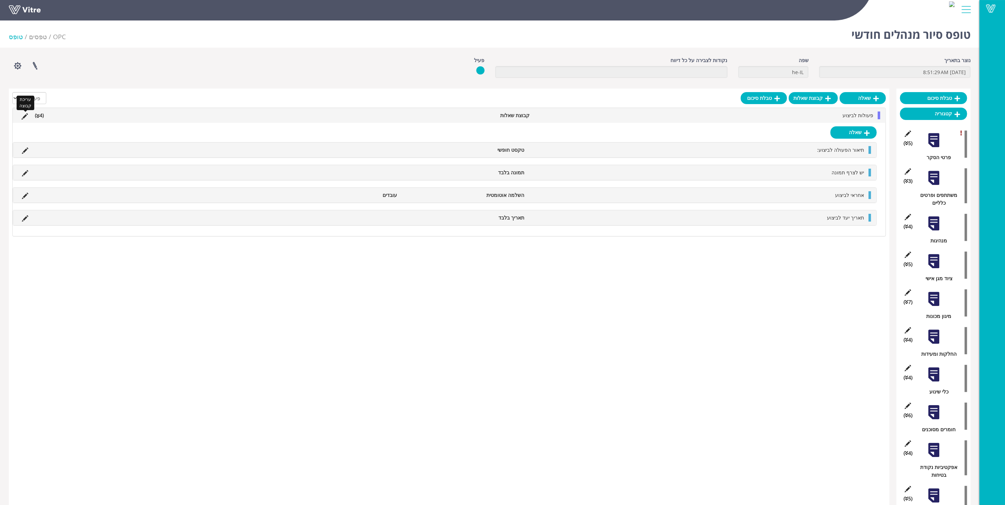
click at [26, 113] on icon at bounding box center [25, 116] width 6 height 6
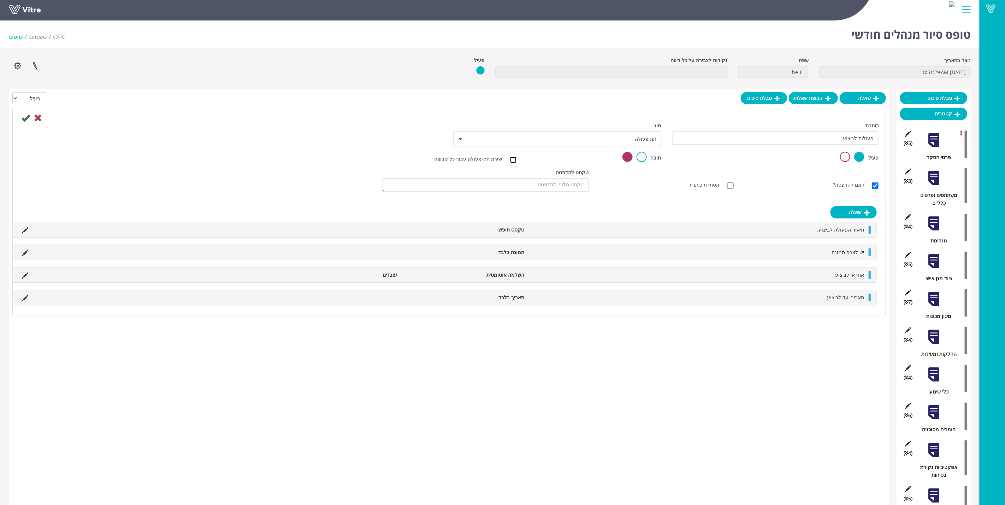
click at [513, 159] on input "יצירת תת-פעולה עבור כל קבוצה" at bounding box center [513, 160] width 6 height 6
checkbox input "true"
click at [411, 142] on link "עריכת הגדרות תת-פעולה" at bounding box center [413, 138] width 62 height 12
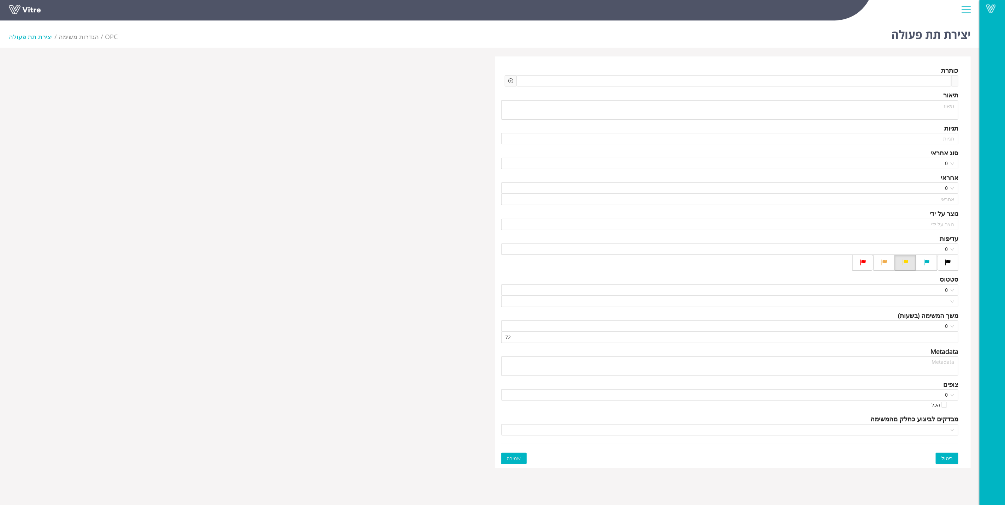
type input "עידו מנדלסון"
click at [935, 78] on span at bounding box center [903, 81] width 86 height 8
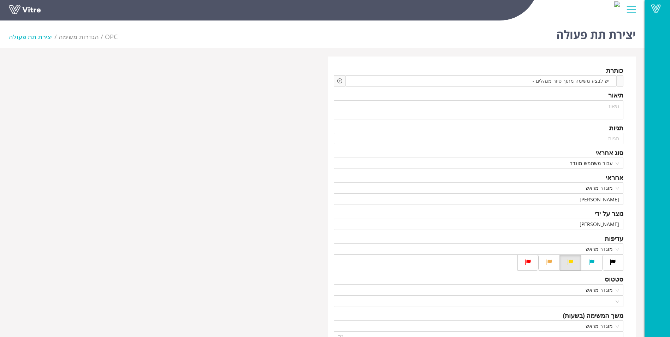
click at [338, 80] on icon "plus-circle" at bounding box center [339, 80] width 5 height 5
click at [367, 88] on input "search" at bounding box center [400, 86] width 86 height 11
click at [459, 104] on textarea at bounding box center [479, 109] width 290 height 19
click at [336, 81] on div "Add question שאלה" at bounding box center [340, 80] width 12 height 11
click at [340, 80] on icon "plus-circle" at bounding box center [339, 80] width 5 height 5
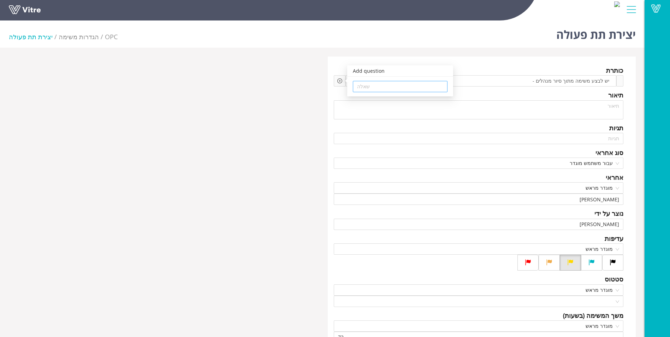
click at [433, 86] on input "search" at bounding box center [400, 86] width 86 height 11
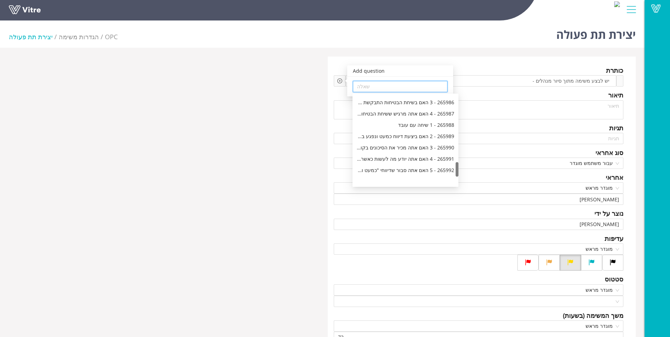
scroll to position [486, 0]
drag, startPoint x: 456, startPoint y: 103, endPoint x: 455, endPoint y: 185, distance: 81.9
click at [455, 185] on div "265950 || 1 שם הפרוייקט || 2 || false 265951 || 2 שם הסקר || 2 || false 265989 …" at bounding box center [405, 140] width 106 height 93
click at [400, 135] on div "373709 - 1 תיאור הפעולה לביצוע:" at bounding box center [405, 135] width 97 height 8
type input "373709 - 1 תיאור הפעולה לביצוע:"
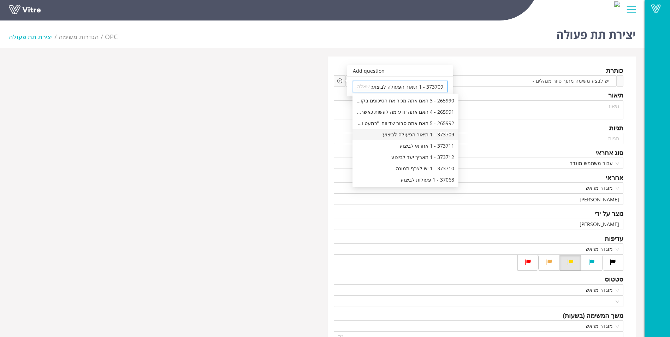
scroll to position [0, 0]
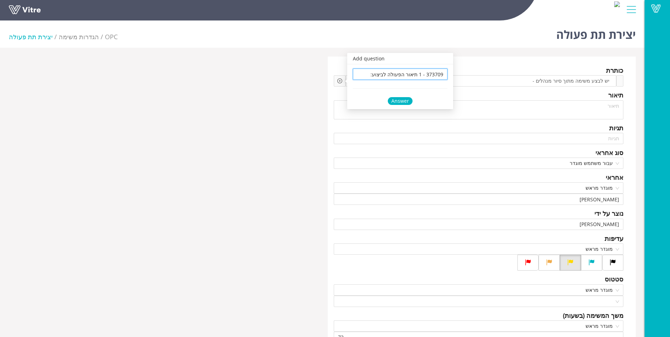
click at [394, 98] on div "Answer" at bounding box center [400, 101] width 25 height 8
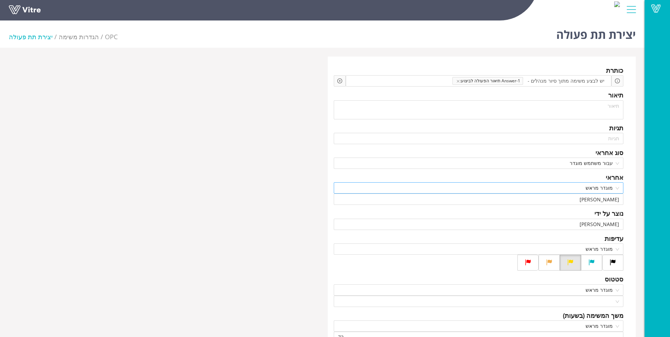
click at [617, 185] on span "מוגדר מראש" at bounding box center [478, 188] width 281 height 11
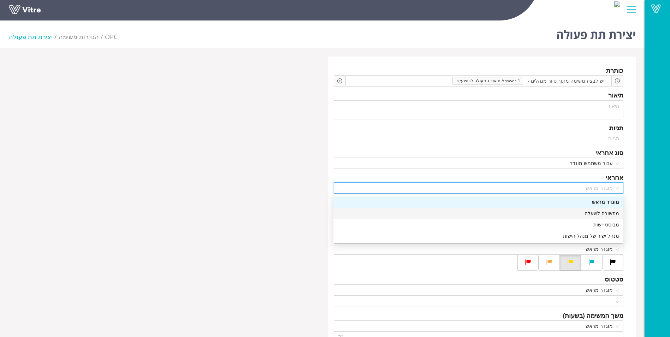
click at [600, 210] on div "מתשובה לשאלה" at bounding box center [478, 213] width 281 height 8
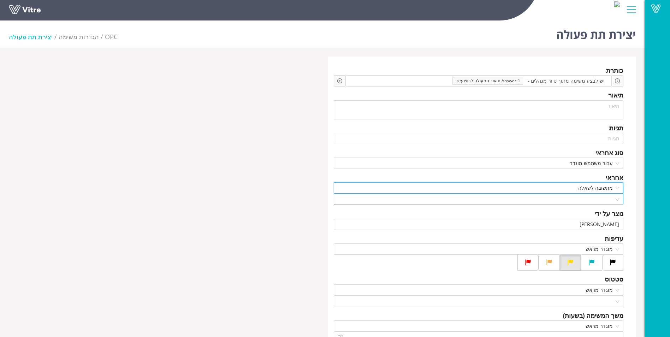
click at [620, 200] on div at bounding box center [479, 199] width 290 height 11
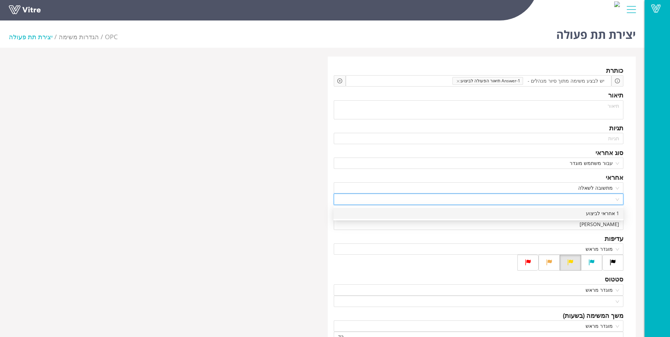
click at [608, 215] on div "1 אחראי לביצוע" at bounding box center [478, 213] width 281 height 8
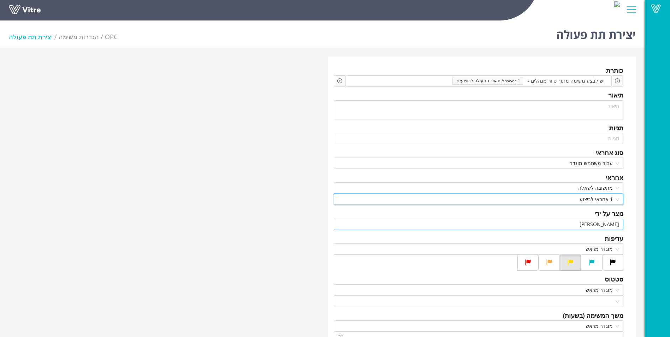
click at [581, 223] on input "[PERSON_NAME]" at bounding box center [478, 224] width 281 height 11
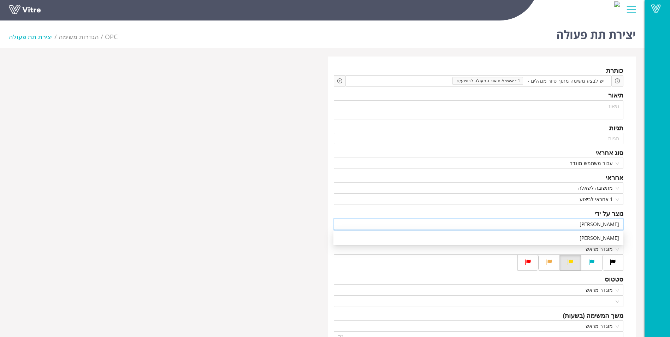
drag, startPoint x: 581, startPoint y: 223, endPoint x: 675, endPoint y: 220, distance: 94.3
click at [670, 221] on html "Vitre יצירת תת פעולה OPC הגדרות משימה יצירת תת פעולה כותרת יש לבצע משימה מתוך ס…" at bounding box center [335, 168] width 670 height 337
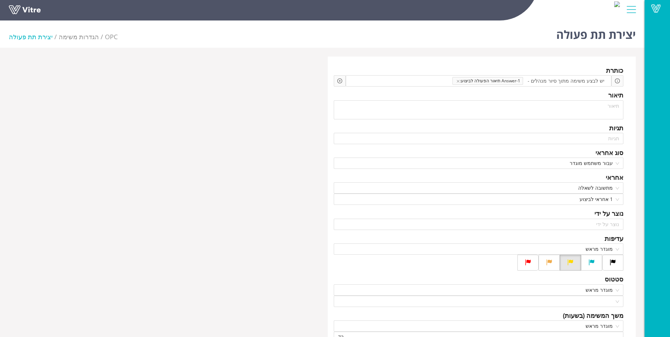
click at [173, 173] on div "כותרת יש לבצע משימה מתוך סיור מנהלים - Answer-1 תיאור הפעולה לביצוע: Add questi…" at bounding box center [322, 261] width 637 height 411
click at [613, 225] on input "search" at bounding box center [478, 224] width 281 height 11
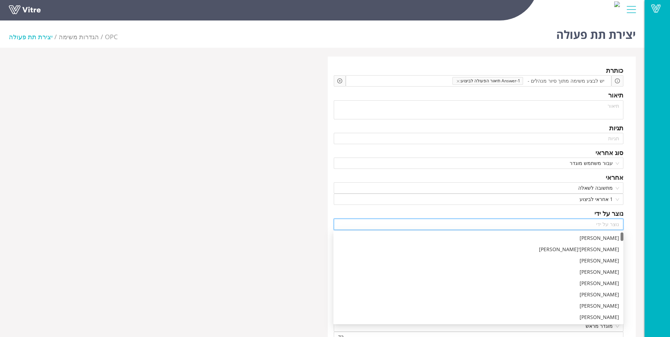
click at [613, 225] on input "search" at bounding box center [478, 224] width 281 height 11
click at [255, 205] on div "כותרת יש לבצע משימה מתוך סיור מנהלים - Answer-1 תיאור הפעולה לביצוע: Add questi…" at bounding box center [322, 261] width 637 height 411
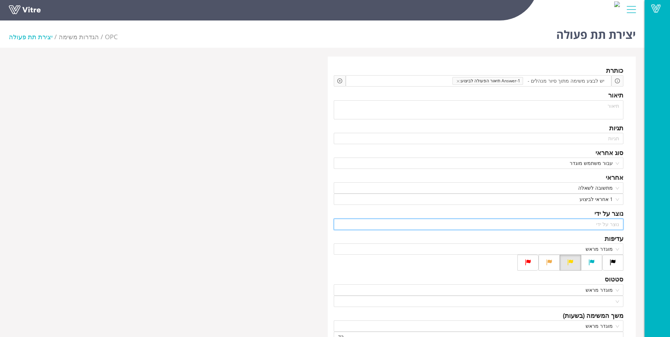
click at [611, 224] on input "search" at bounding box center [478, 224] width 281 height 11
click at [221, 206] on div "כותרת יש לבצע משימה מתוך סיור מנהלים - Answer-1 תיאור הפעולה לביצוע: Add questi…" at bounding box center [322, 261] width 637 height 411
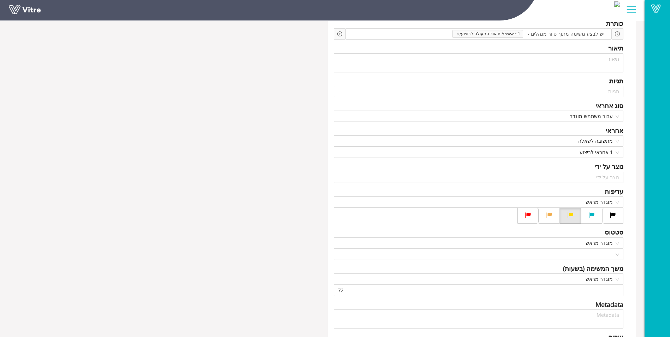
scroll to position [71, 0]
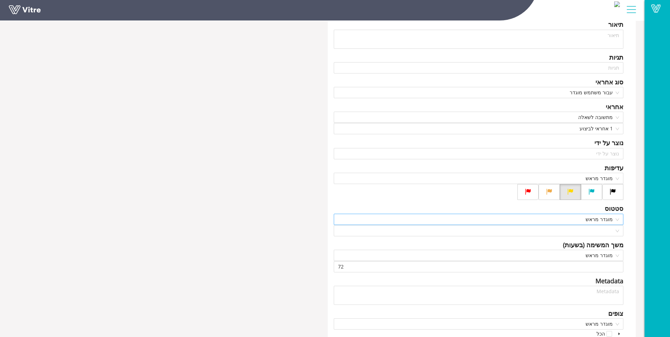
click at [618, 221] on span "מוגדר מראש" at bounding box center [478, 219] width 281 height 11
click at [619, 228] on div at bounding box center [479, 230] width 290 height 11
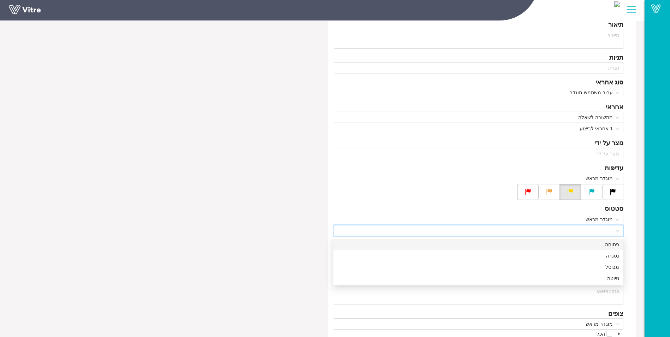
click at [612, 245] on div "פתוחה" at bounding box center [478, 244] width 281 height 8
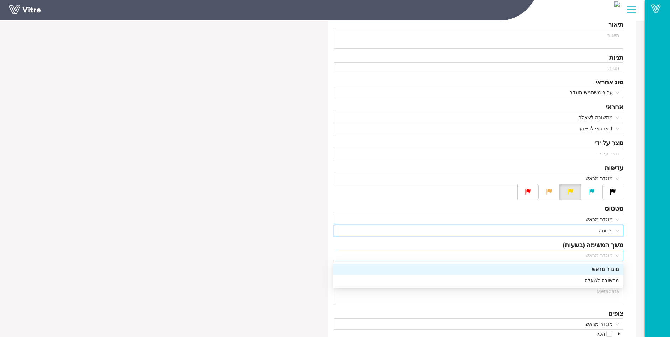
click at [618, 257] on span "מוגדר מראש" at bounding box center [478, 255] width 281 height 11
drag, startPoint x: 605, startPoint y: 285, endPoint x: 610, endPoint y: 281, distance: 5.8
click at [610, 281] on div "מתשובה לשאלה" at bounding box center [478, 280] width 290 height 11
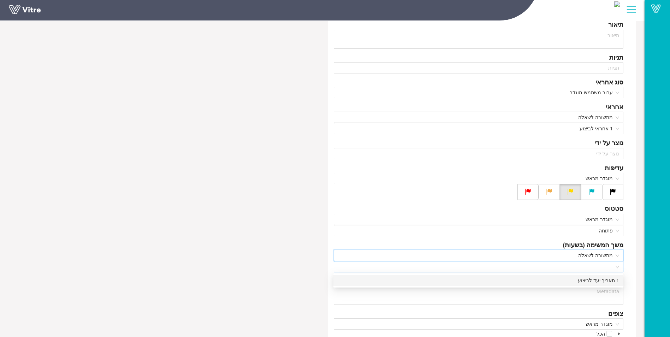
click at [618, 267] on div at bounding box center [479, 266] width 290 height 11
click at [613, 281] on div "1 תאריך יעד לביצוע" at bounding box center [478, 280] width 281 height 8
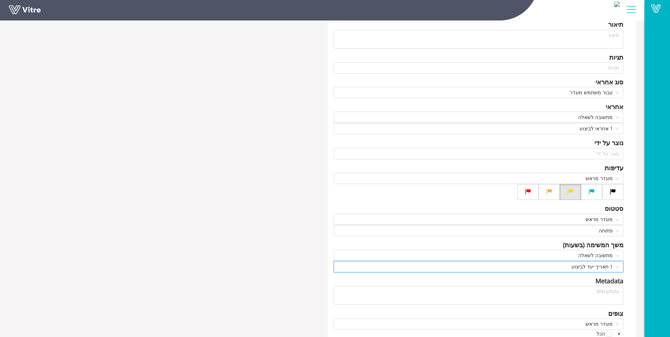
click at [295, 191] on div "כותרת יש לבצע משימה מתוך סיור מנהלים - Answer-1 תיאור הפעולה לביצוע: Add questi…" at bounding box center [322, 191] width 637 height 411
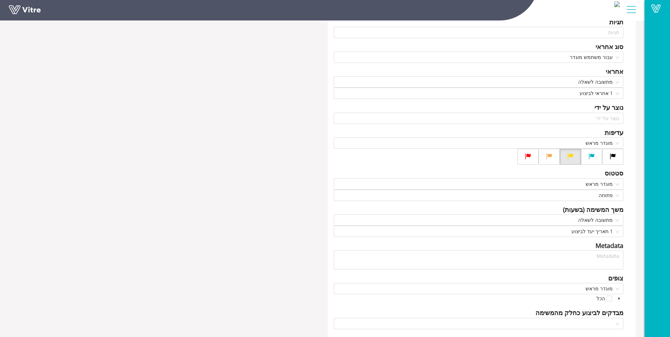
scroll to position [131, 0]
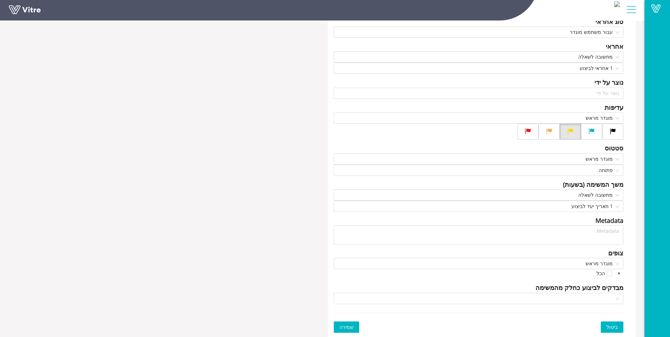
click at [344, 328] on span "שמירה" at bounding box center [346, 327] width 14 height 8
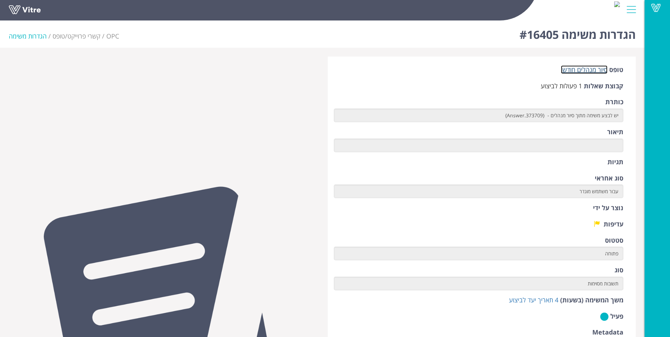
click at [571, 71] on link "סיור מנהלים חודשי" at bounding box center [584, 69] width 47 height 8
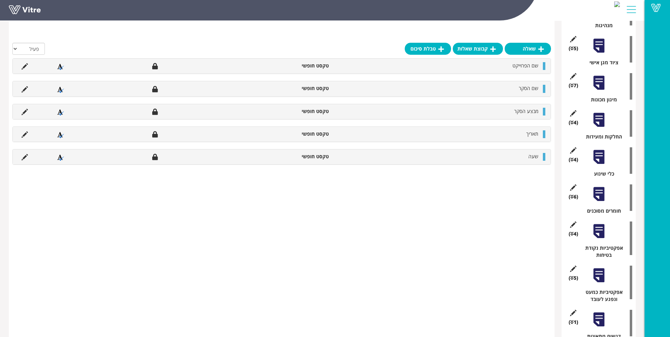
scroll to position [268, 0]
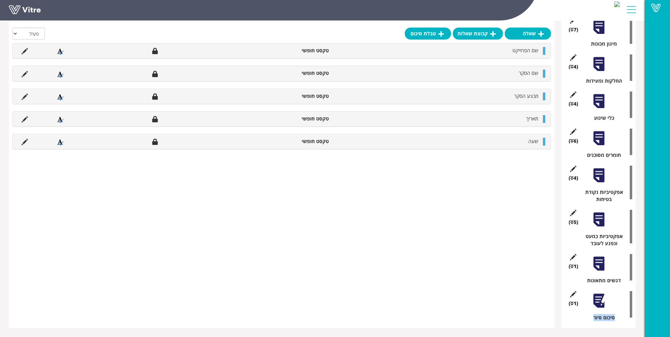
drag, startPoint x: 598, startPoint y: 303, endPoint x: 615, endPoint y: 300, distance: 17.2
click at [598, 306] on div at bounding box center [599, 301] width 16 height 16
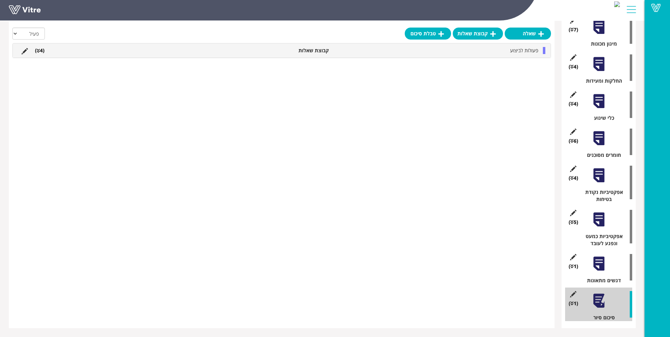
click at [490, 292] on div "שאלה קבוצת שאלות טבלת סיכום הכל פעיל לא פעיל פעולות לביצוע קבוצת שאלות (4 ) שאל…" at bounding box center [282, 74] width 546 height 508
drag, startPoint x: 533, startPoint y: 266, endPoint x: 528, endPoint y: 266, distance: 5.0
click at [531, 266] on div "שאלה קבוצת שאלות טבלת סיכום הכל פעיל לא פעיל פעולות לביצוע קבוצת שאלות (4 ) שאל…" at bounding box center [282, 74] width 546 height 508
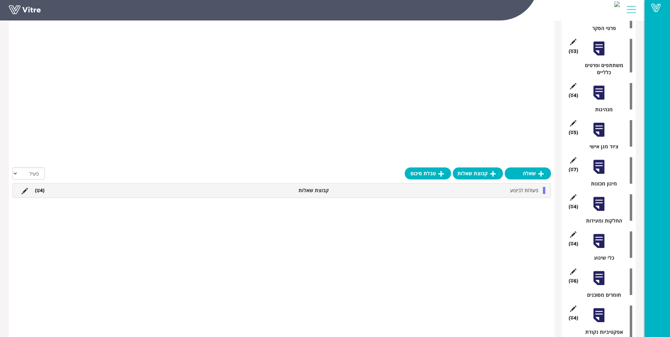
scroll to position [0, 0]
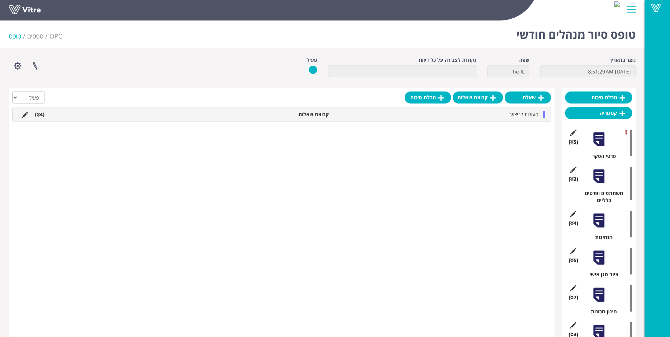
click at [354, 206] on div "שאלה קבוצת שאלות טבלת סיכום הכל פעיל לא פעיל פעולות לביצוע קבוצת שאלות (4 ) שאל…" at bounding box center [282, 342] width 546 height 508
click at [634, 11] on div at bounding box center [631, 9] width 16 height 19
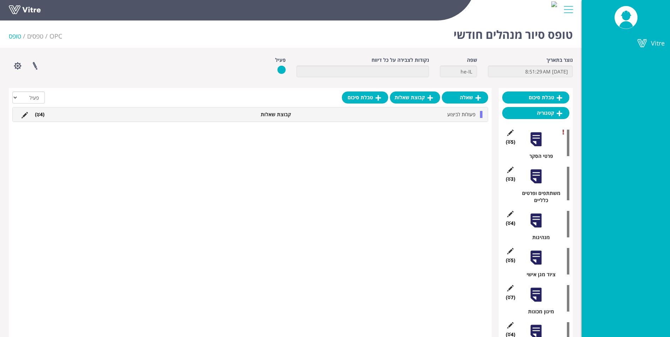
click at [567, 14] on div at bounding box center [568, 9] width 16 height 19
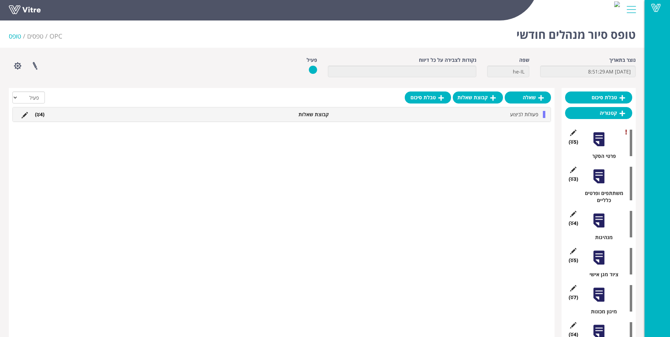
click at [315, 177] on div "שאלה קבוצת שאלות טבלת סיכום הכל פעיל לא פעיל פעולות לביצוע קבוצת שאלות (4 ) שאל…" at bounding box center [282, 342] width 546 height 508
click at [658, 8] on span at bounding box center [656, 8] width 18 height 8
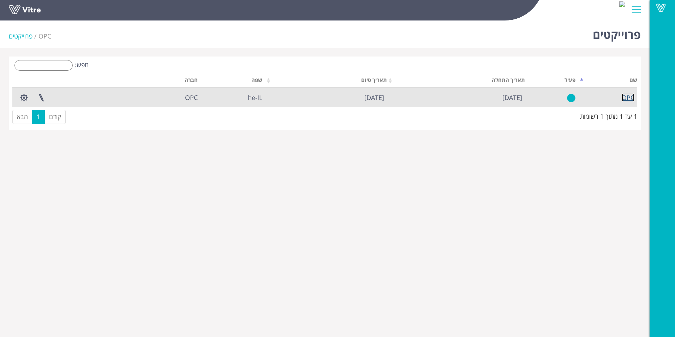
click at [626, 94] on link "OPC" at bounding box center [628, 97] width 13 height 8
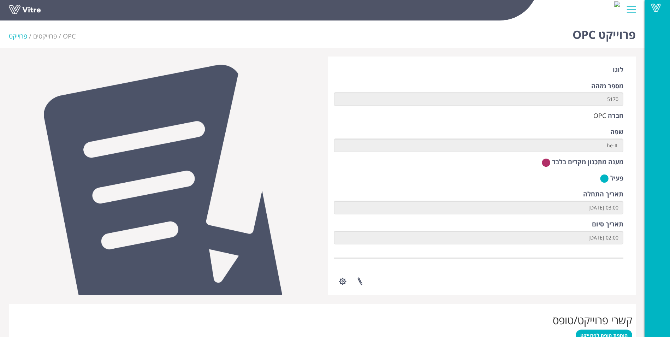
drag, startPoint x: 0, startPoint y: 0, endPoint x: 485, endPoint y: 197, distance: 523.8
click at [485, 197] on div "לוגו מספר מזהה 5170 חברה OPC שפה he-IL מענה מתכנון מקדים בלבד פעיל תאריך התחלה …" at bounding box center [482, 175] width 308 height 238
click at [658, 7] on span at bounding box center [656, 8] width 18 height 8
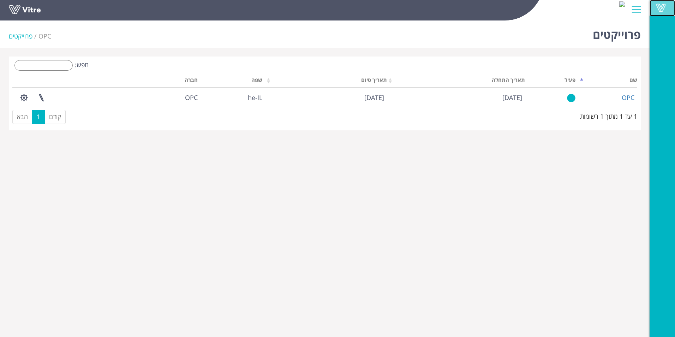
click at [662, 8] on span at bounding box center [661, 8] width 18 height 8
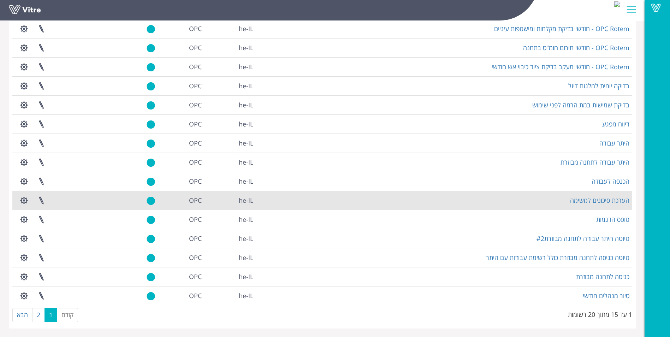
scroll to position [70, 0]
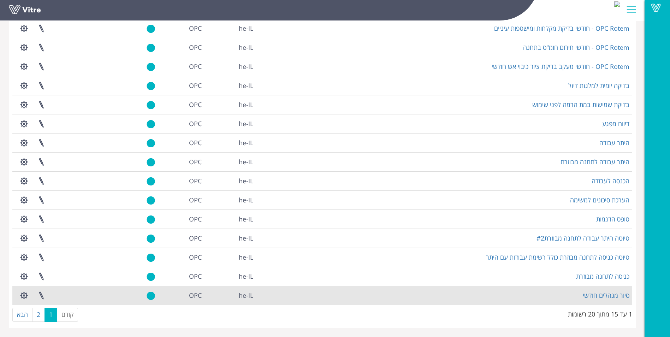
click at [603, 299] on td "סיור מנהלים חודשי" at bounding box center [444, 295] width 376 height 19
click at [603, 295] on link "סיור מנהלים חודשי" at bounding box center [606, 295] width 47 height 8
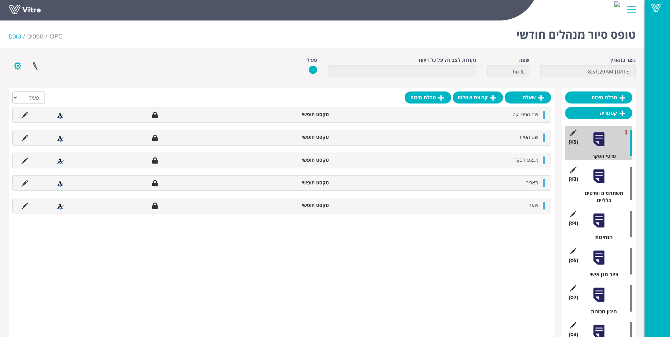
click at [13, 65] on button "button" at bounding box center [18, 65] width 18 height 19
click at [49, 92] on link "הגדרת משתמשים" at bounding box center [37, 91] width 56 height 9
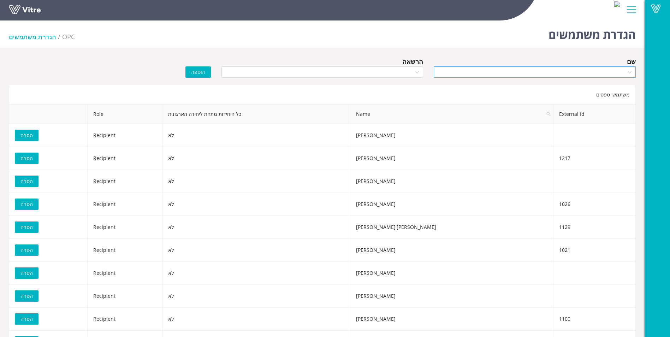
click at [594, 69] on input "search" at bounding box center [532, 72] width 189 height 11
type input "חדרה"
click at [614, 88] on div "OPC חדרה" at bounding box center [535, 86] width 194 height 8
click at [419, 70] on div at bounding box center [322, 71] width 202 height 11
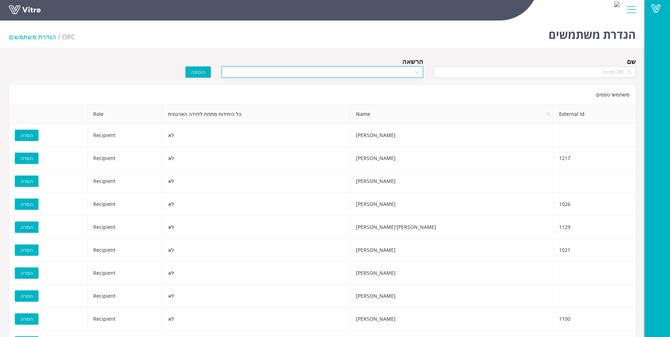
scroll to position [938, 0]
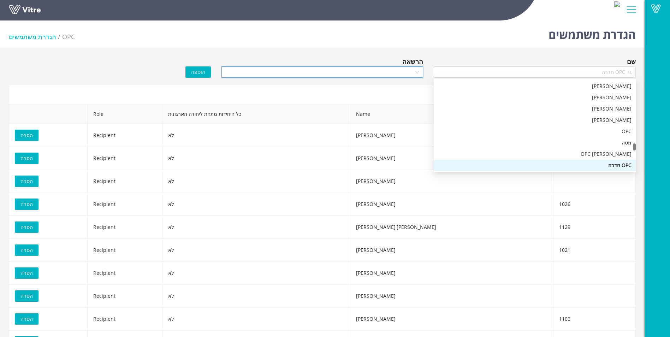
drag, startPoint x: 598, startPoint y: 73, endPoint x: 630, endPoint y: 64, distance: 33.4
click at [630, 64] on div "שם OPC חדרה" at bounding box center [535, 66] width 202 height 21
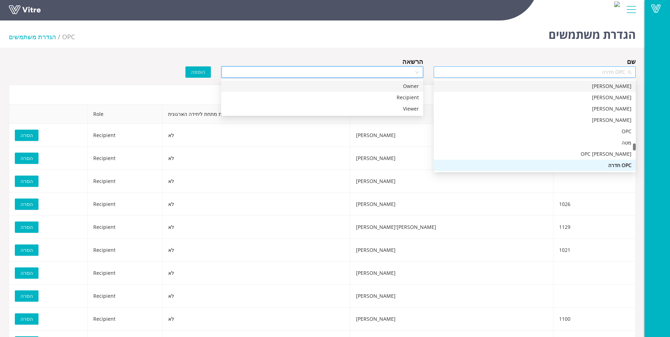
click at [612, 71] on span "OPC חדרה" at bounding box center [535, 72] width 194 height 11
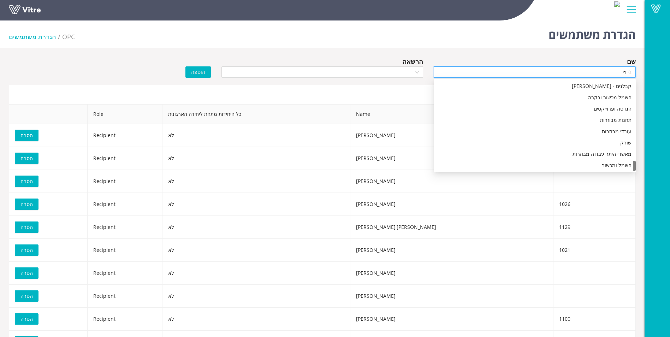
scroll to position [0, 0]
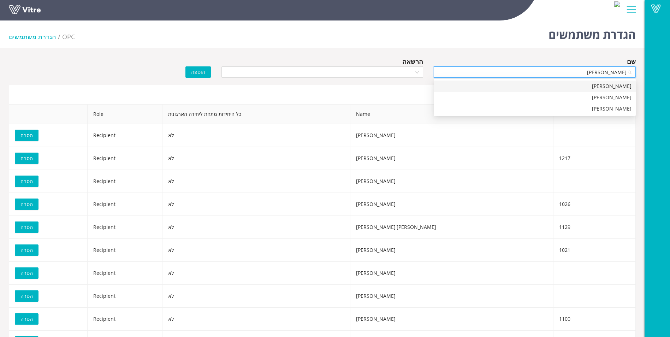
type input "[PERSON_NAME]"
click at [607, 84] on div "[PERSON_NAME]" at bounding box center [535, 86] width 194 height 8
click at [418, 70] on div at bounding box center [322, 71] width 202 height 11
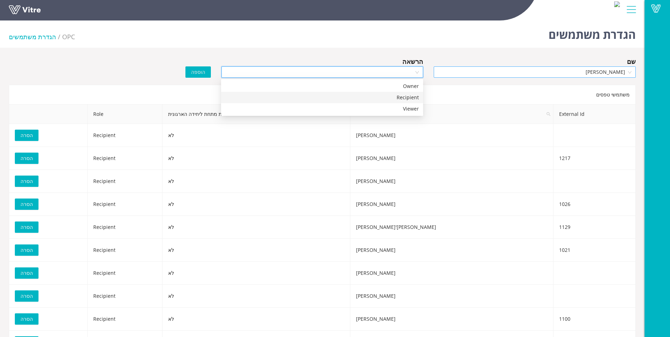
click at [412, 100] on div "Recipient" at bounding box center [322, 98] width 194 height 8
click at [384, 72] on span "Recipient" at bounding box center [323, 72] width 194 height 11
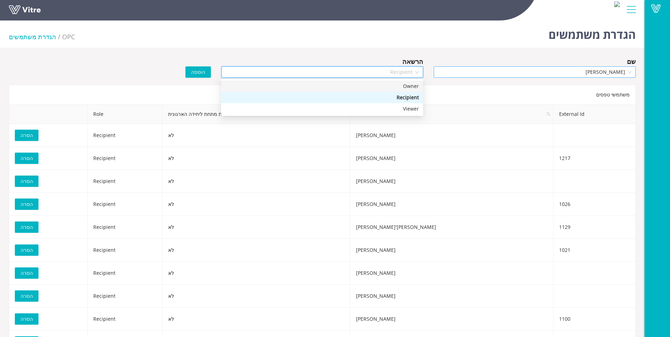
click at [369, 43] on div "הגדרת משתמשים OPC הגדרת משתמשים" at bounding box center [322, 33] width 644 height 30
click at [398, 75] on span "Recipient" at bounding box center [323, 72] width 194 height 11
click at [255, 53] on div "הגדרת משתמשים OPC הגדרת משתמשים שם [PERSON_NAME] הרשאה Recipient הוספה משתמשי ט…" at bounding box center [322, 220] width 644 height 405
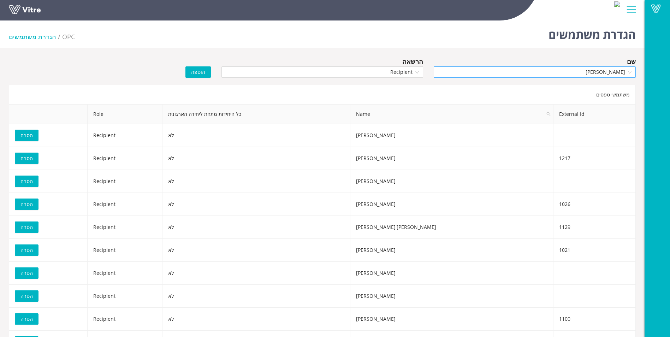
click at [201, 72] on span "הוספה" at bounding box center [198, 72] width 14 height 8
